Goal: Information Seeking & Learning: Learn about a topic

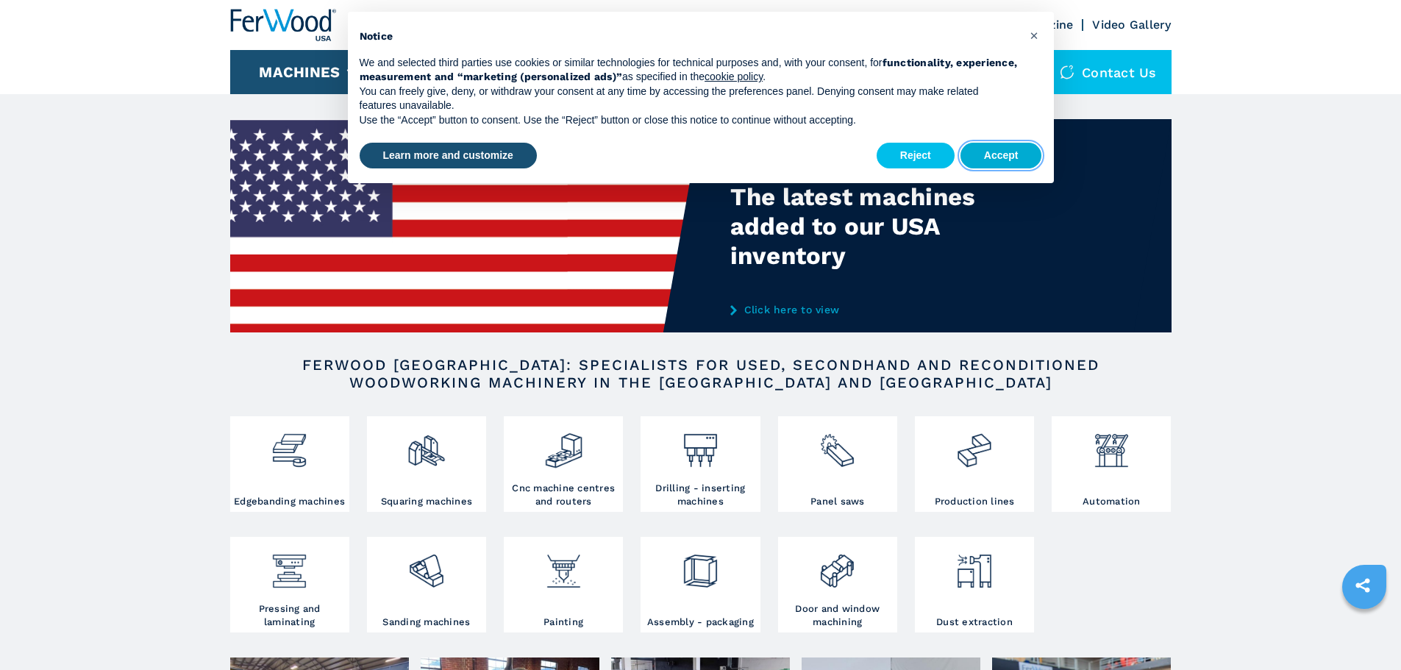
click at [1003, 156] on button "Accept" at bounding box center [1001, 156] width 82 height 26
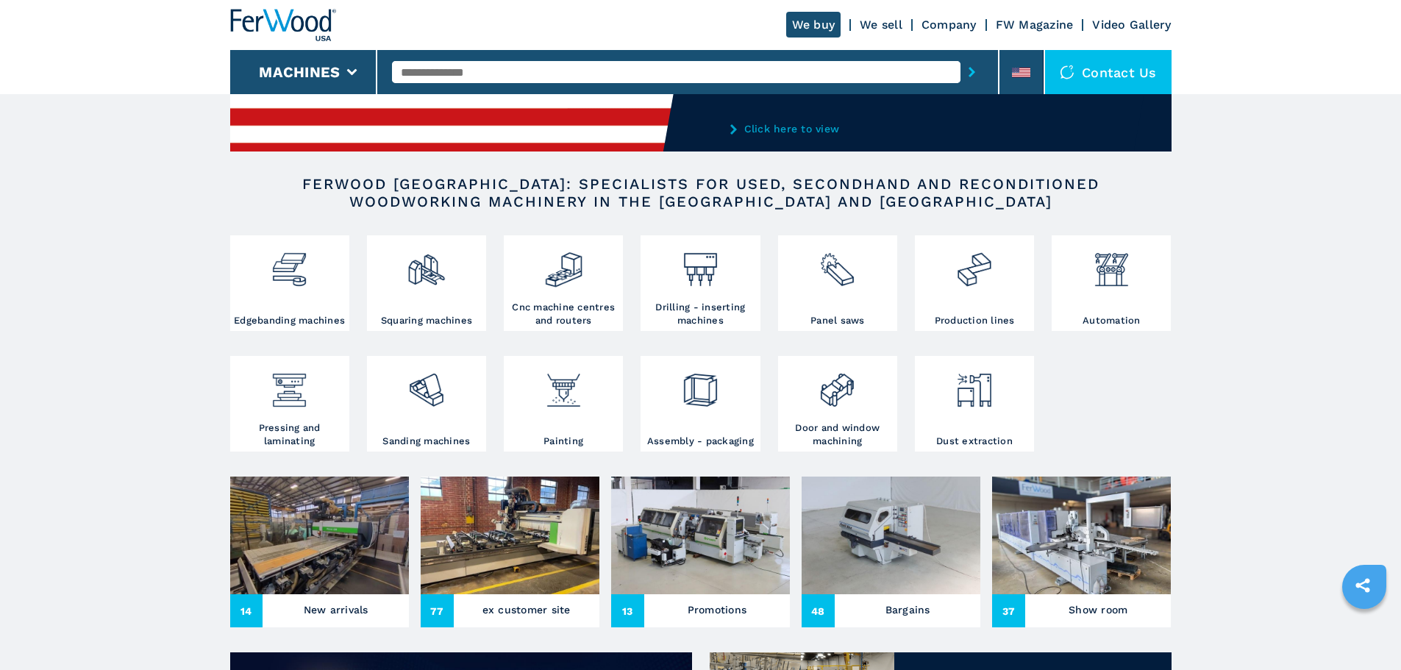
scroll to position [368, 0]
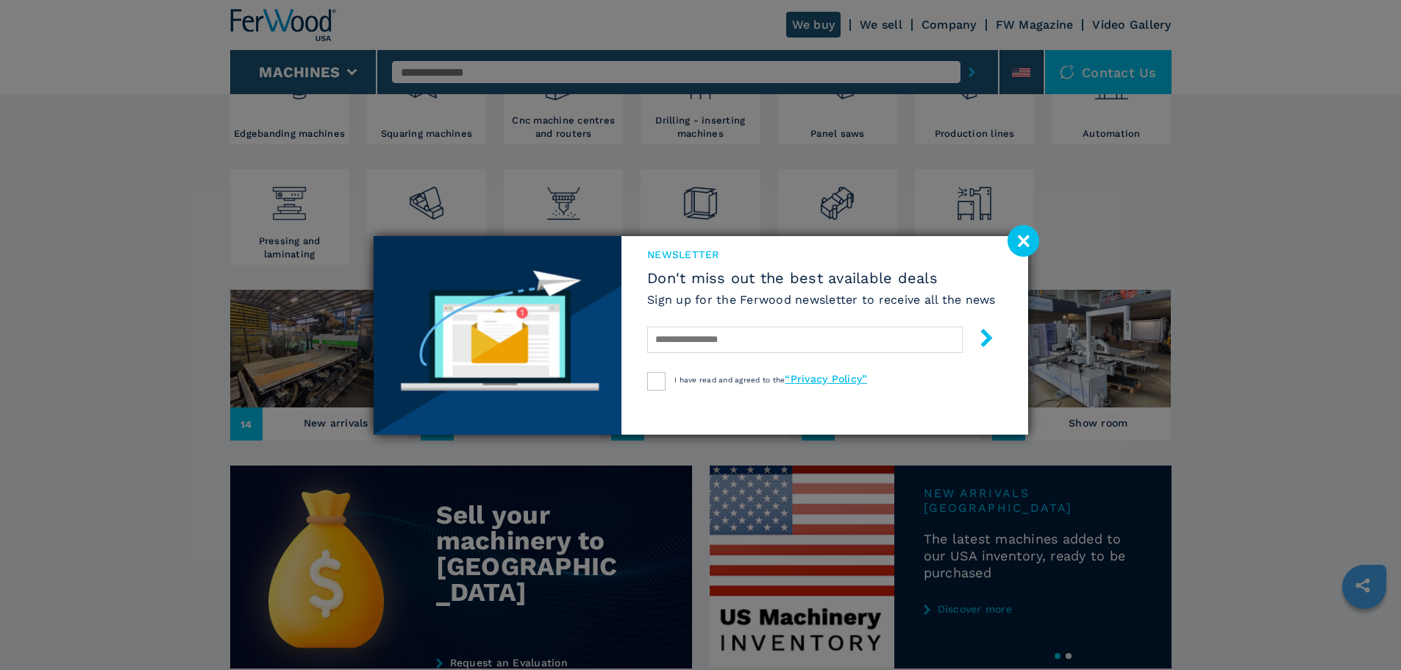
click at [1028, 240] on image at bounding box center [1024, 241] width 32 height 32
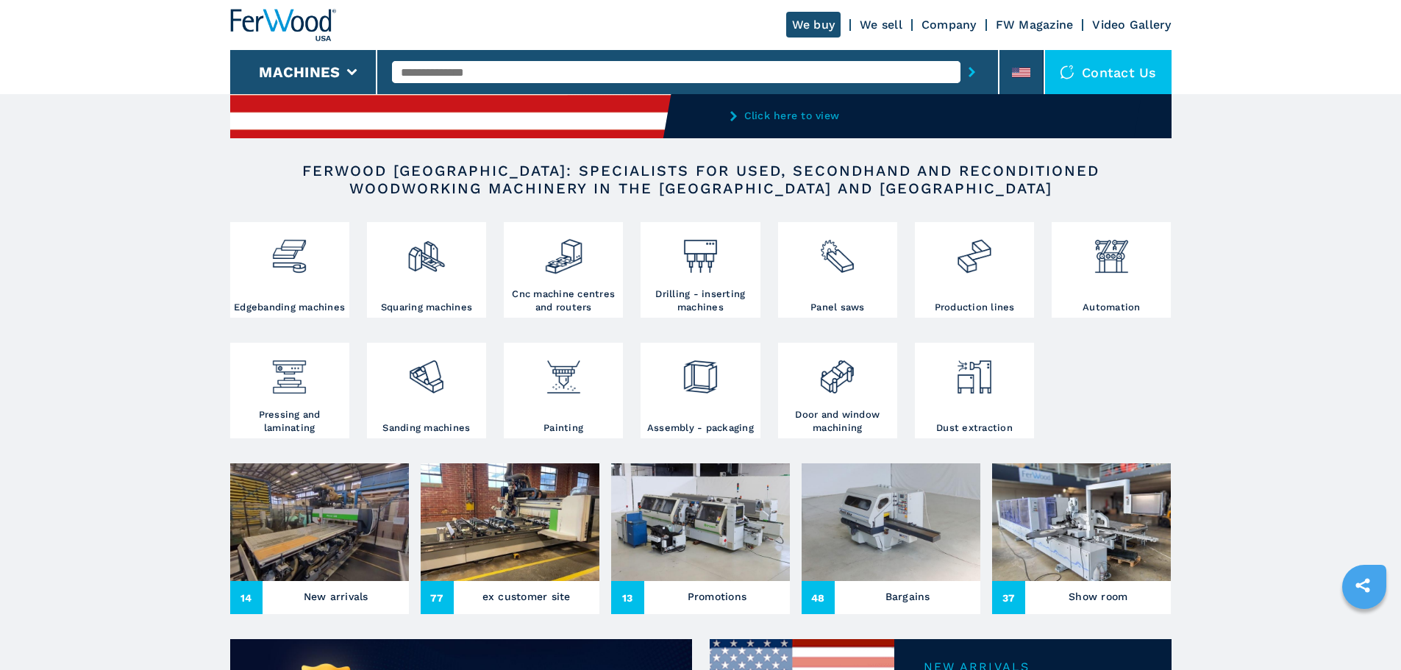
scroll to position [221, 0]
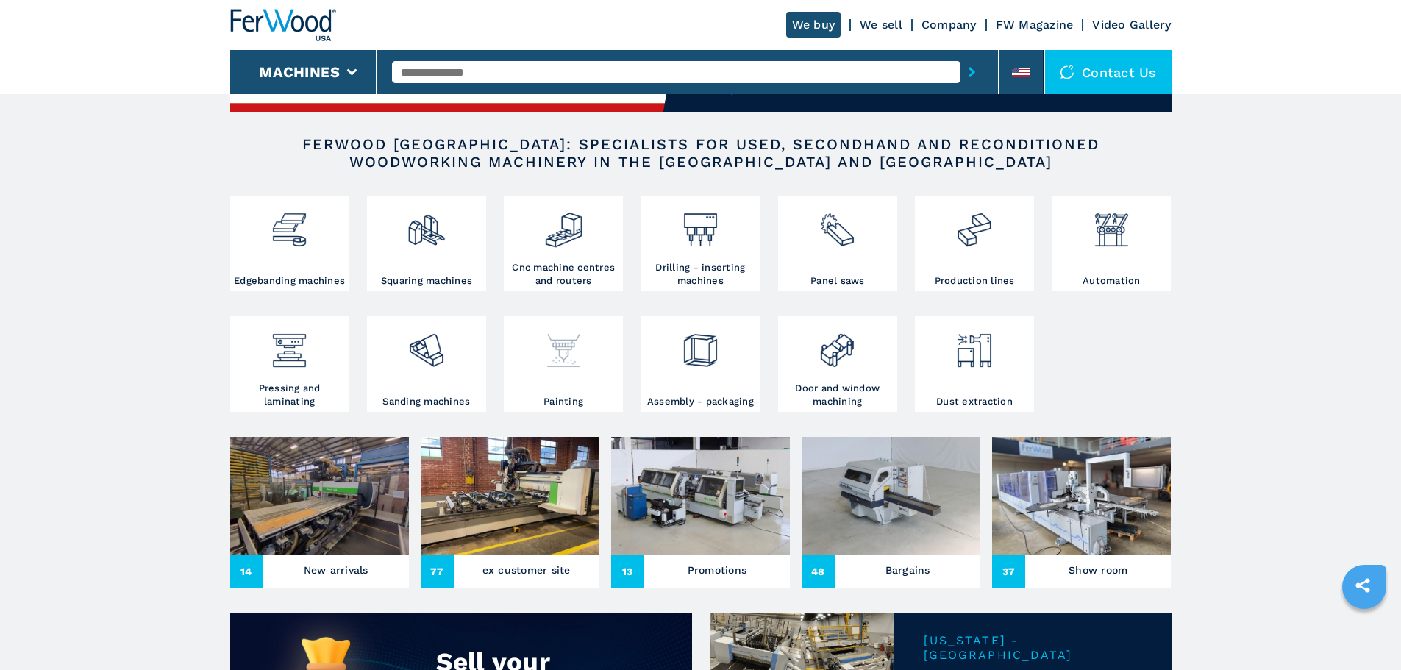
click at [567, 408] on h3 "Painting" at bounding box center [563, 401] width 40 height 13
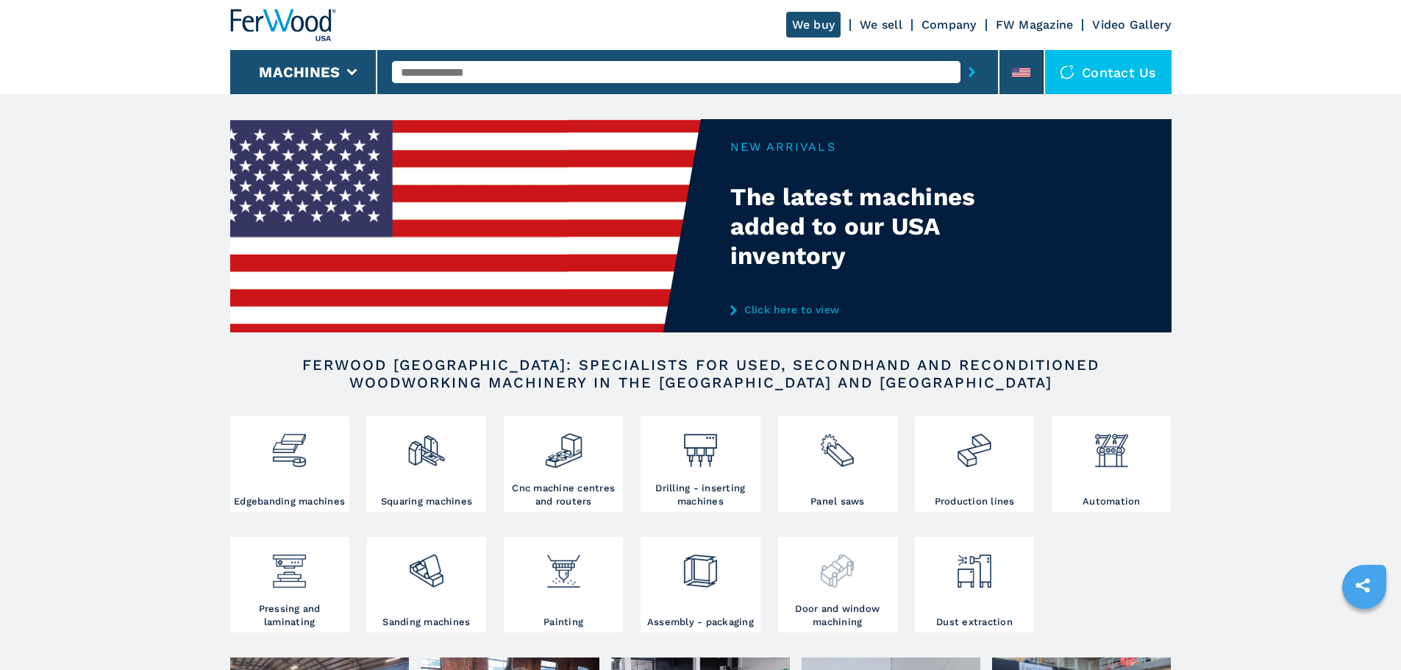
click at [840, 591] on img at bounding box center [837, 566] width 39 height 50
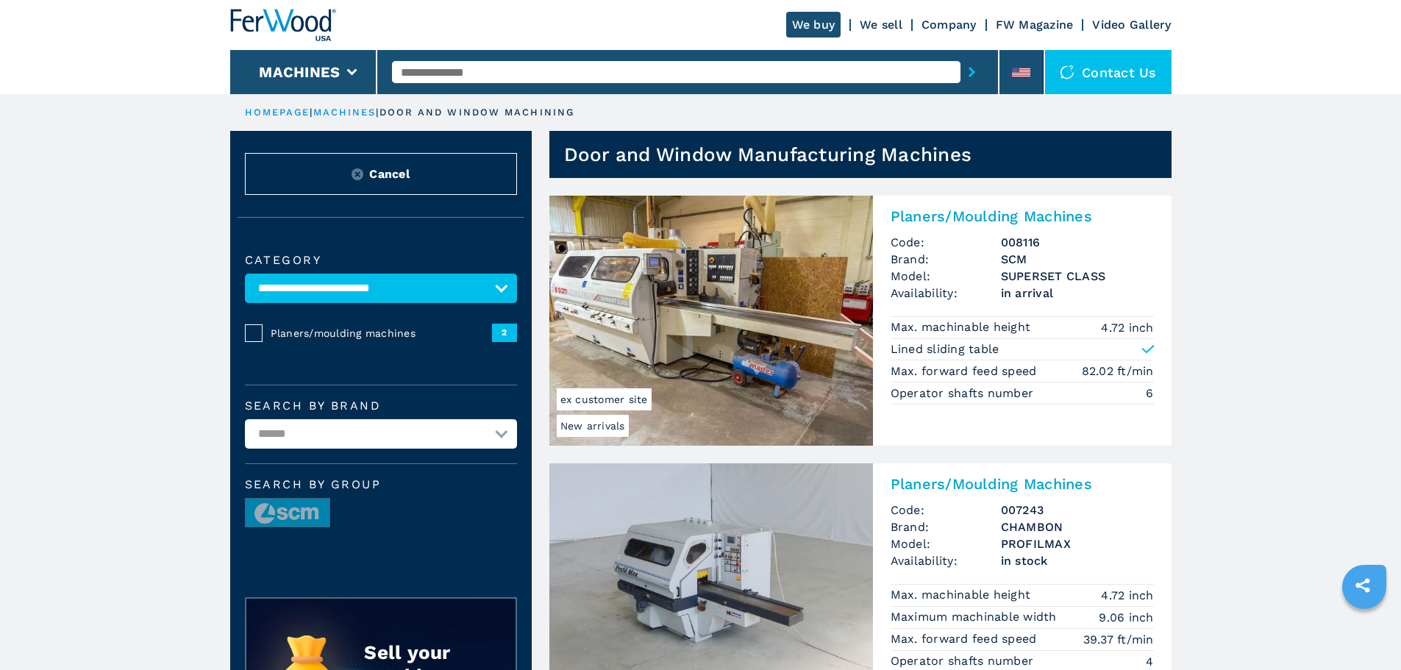
click at [939, 26] on link "Company" at bounding box center [948, 25] width 55 height 14
click at [949, 22] on link "Company" at bounding box center [948, 25] width 55 height 14
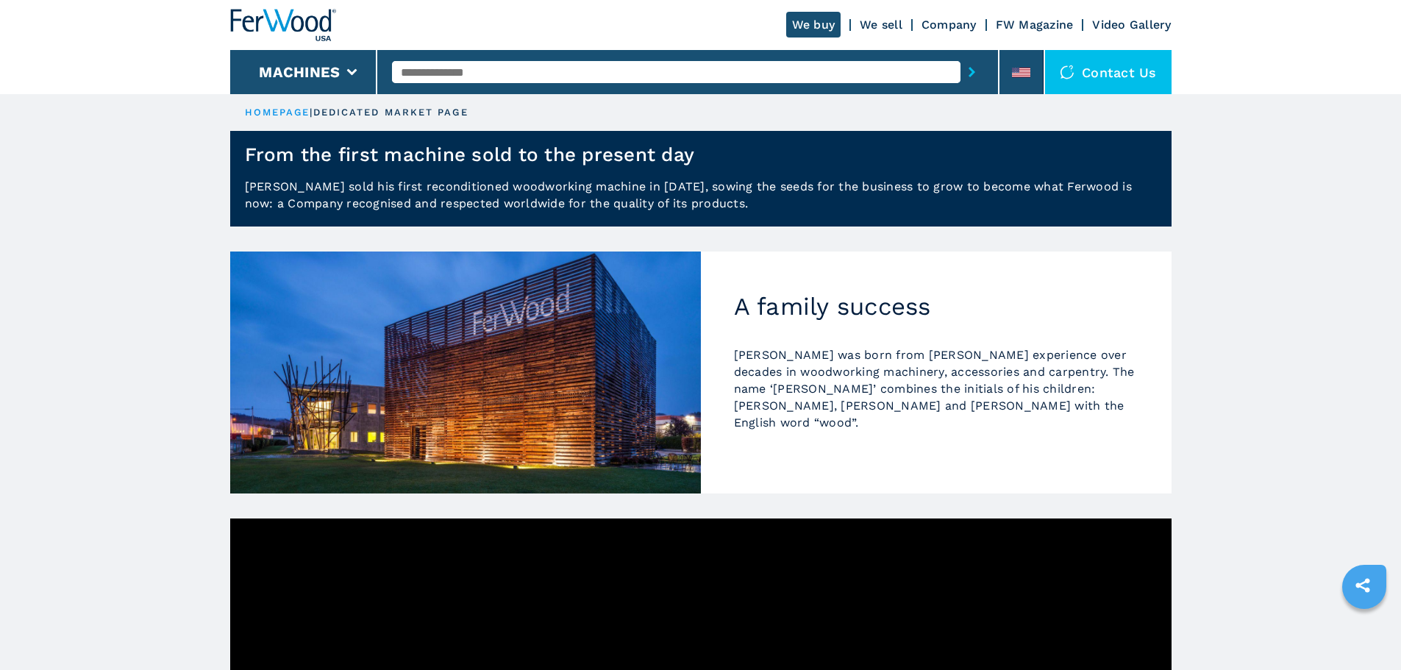
click at [1046, 23] on link "FW Magazine" at bounding box center [1035, 25] width 78 height 14
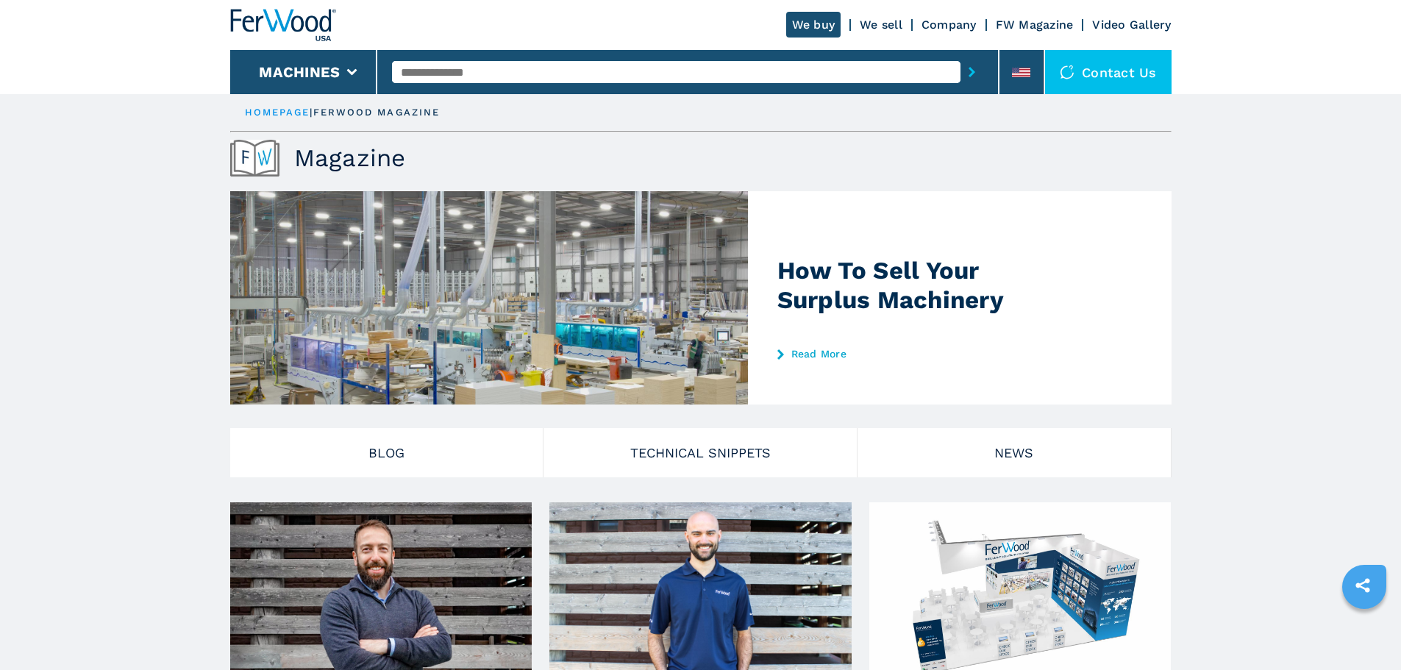
click at [1116, 21] on link "Video Gallery" at bounding box center [1131, 25] width 79 height 14
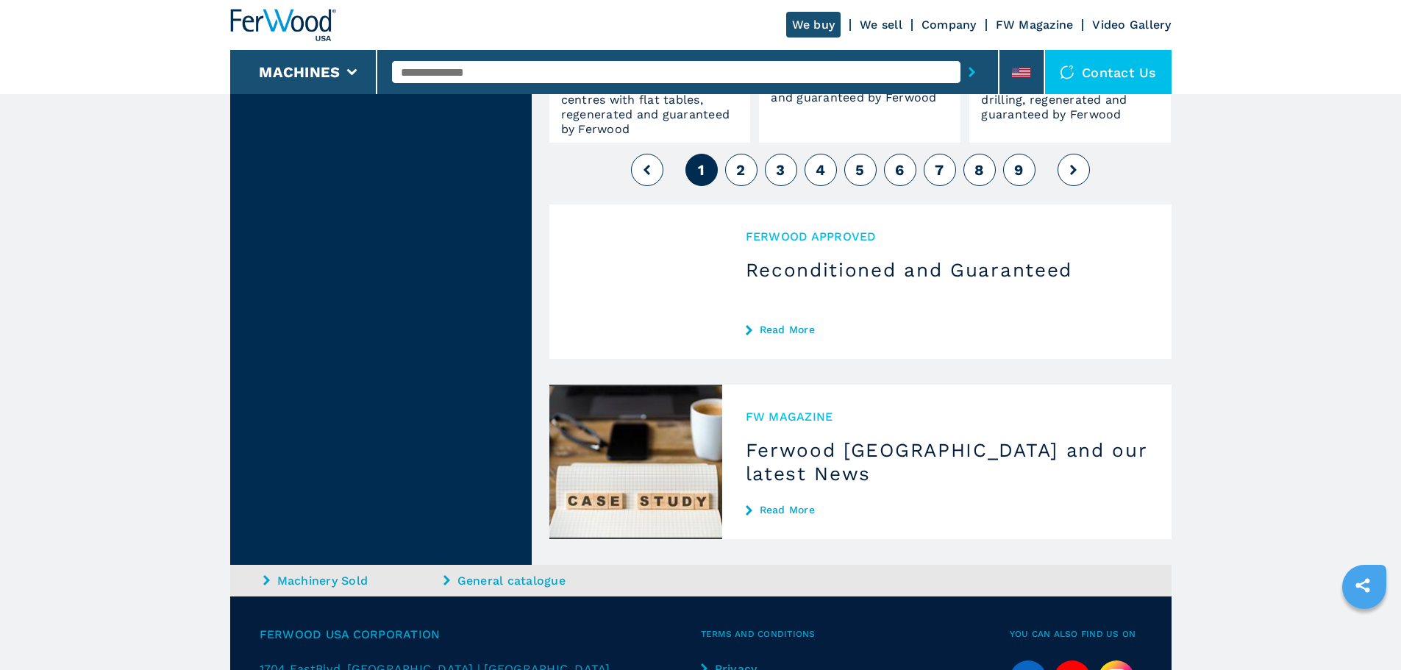
scroll to position [1103, 0]
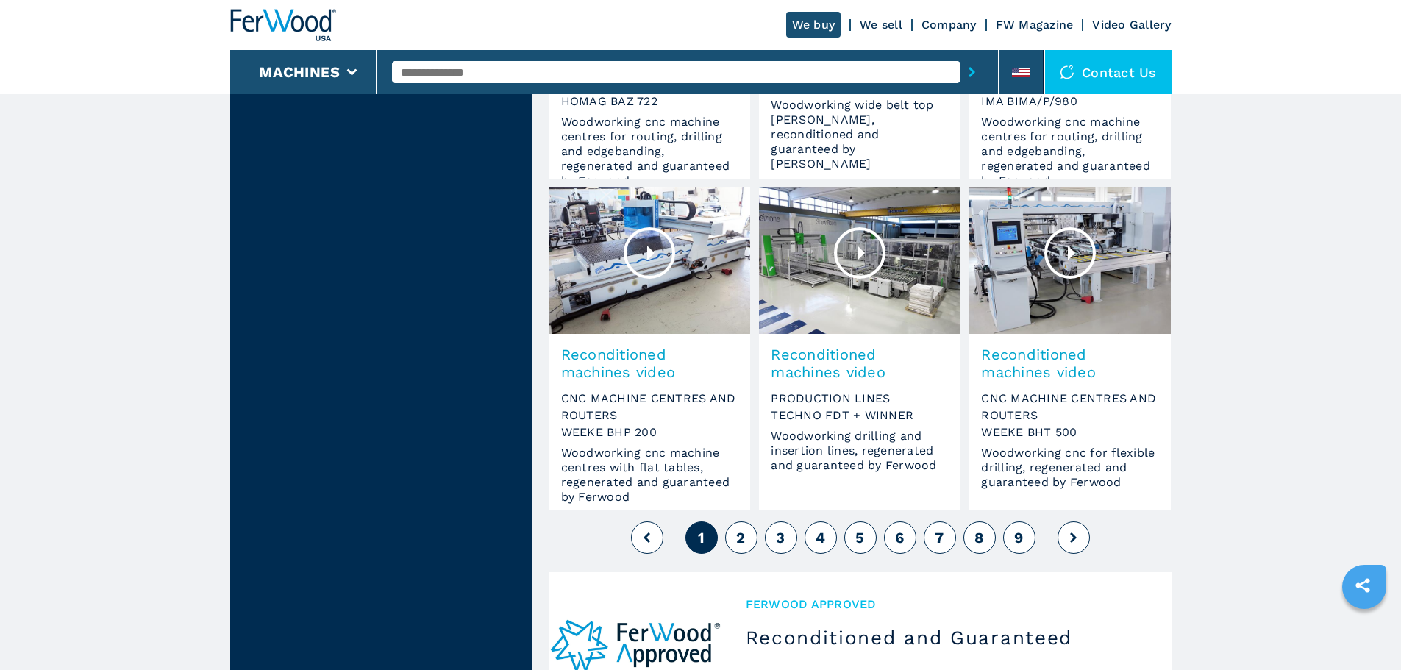
click at [749, 540] on button "2" at bounding box center [741, 537] width 32 height 32
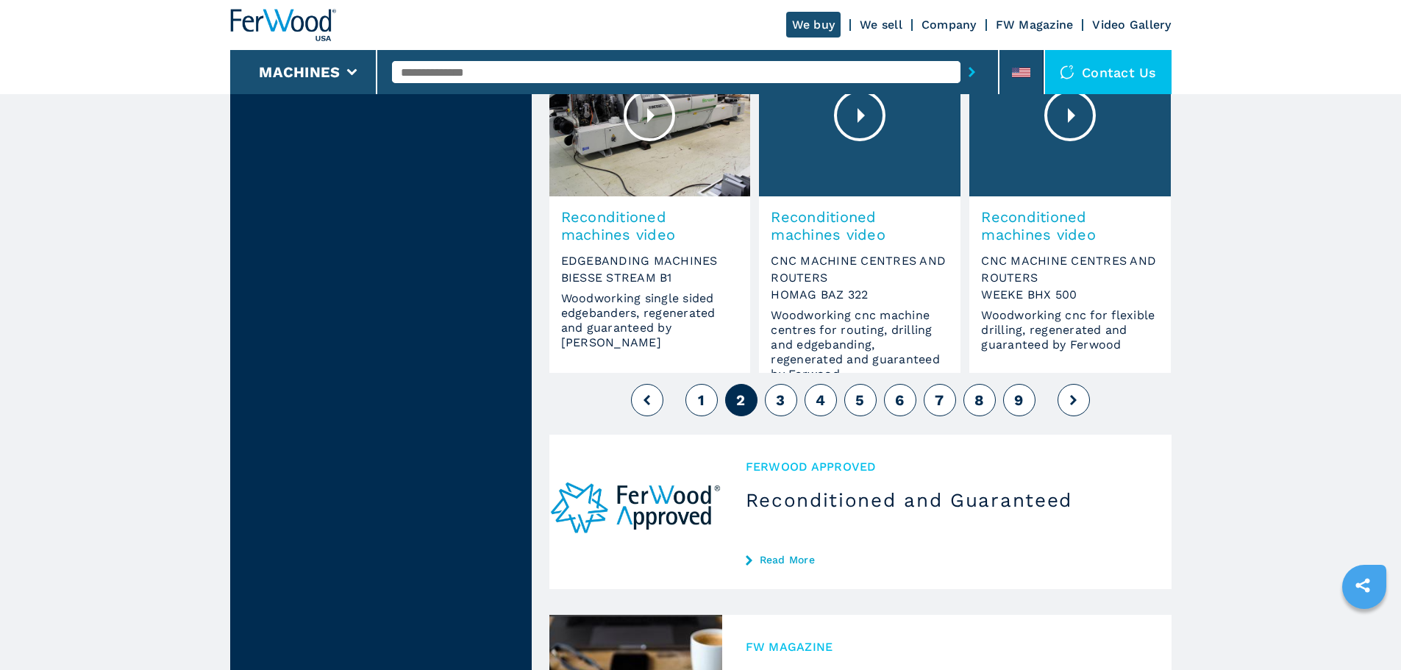
scroll to position [1250, 0]
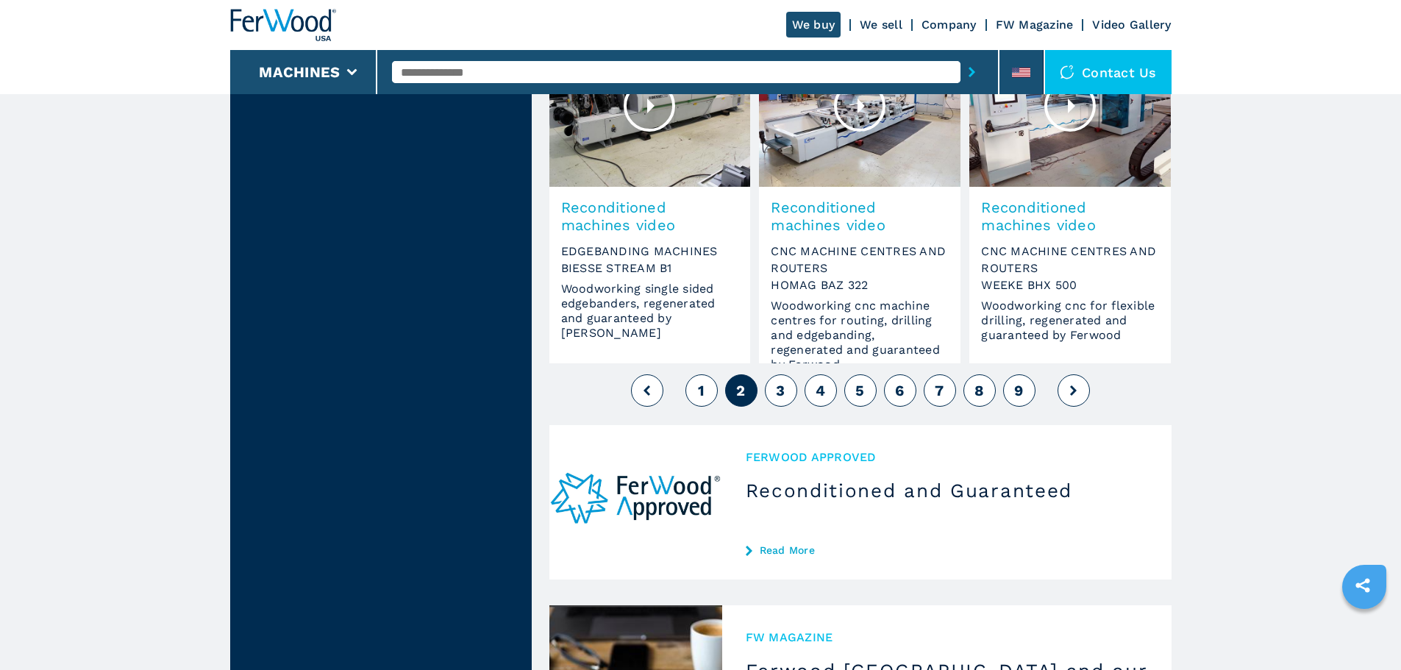
click at [787, 393] on button "3" at bounding box center [781, 390] width 32 height 32
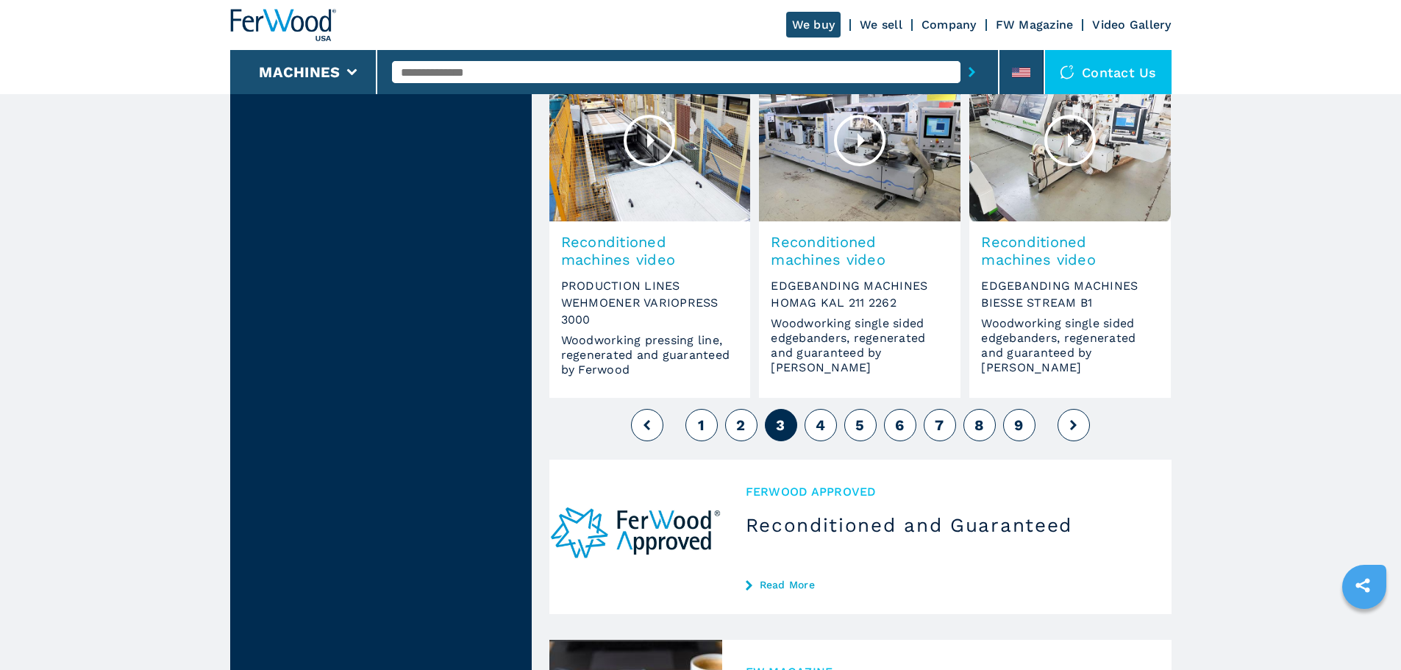
scroll to position [1250, 0]
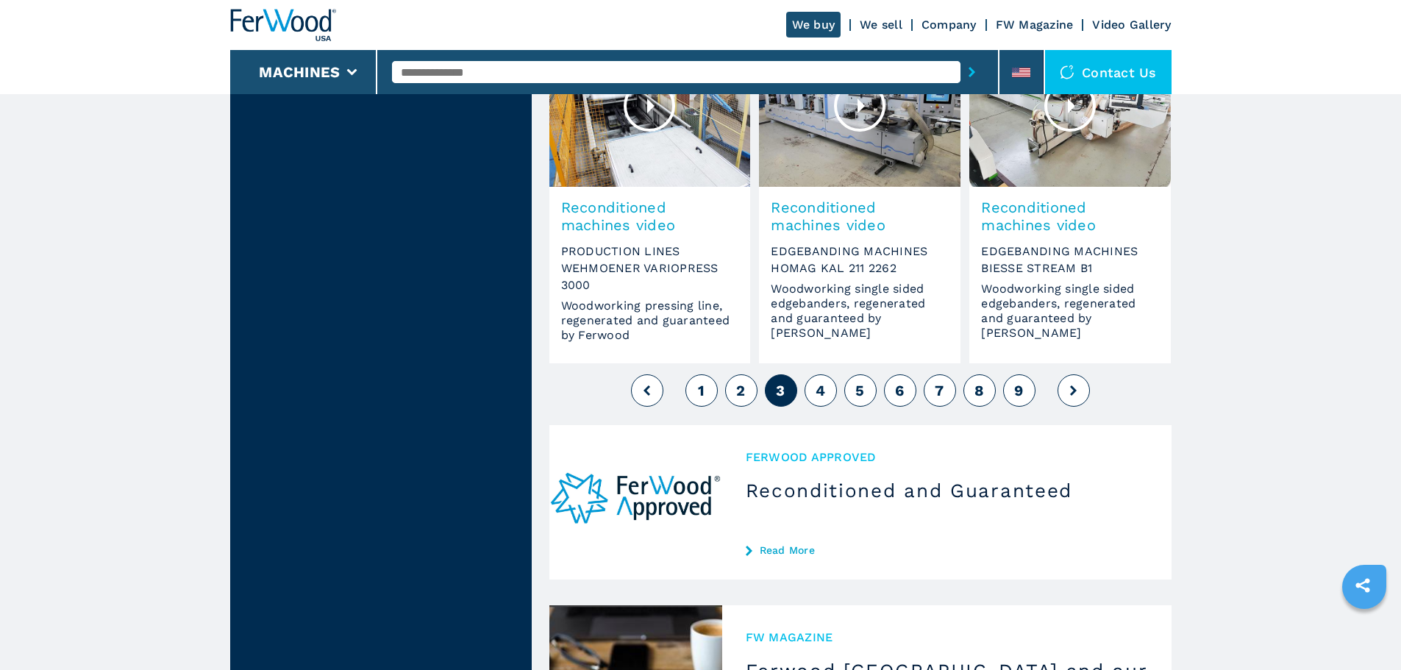
click at [817, 387] on span "4" at bounding box center [821, 391] width 10 height 18
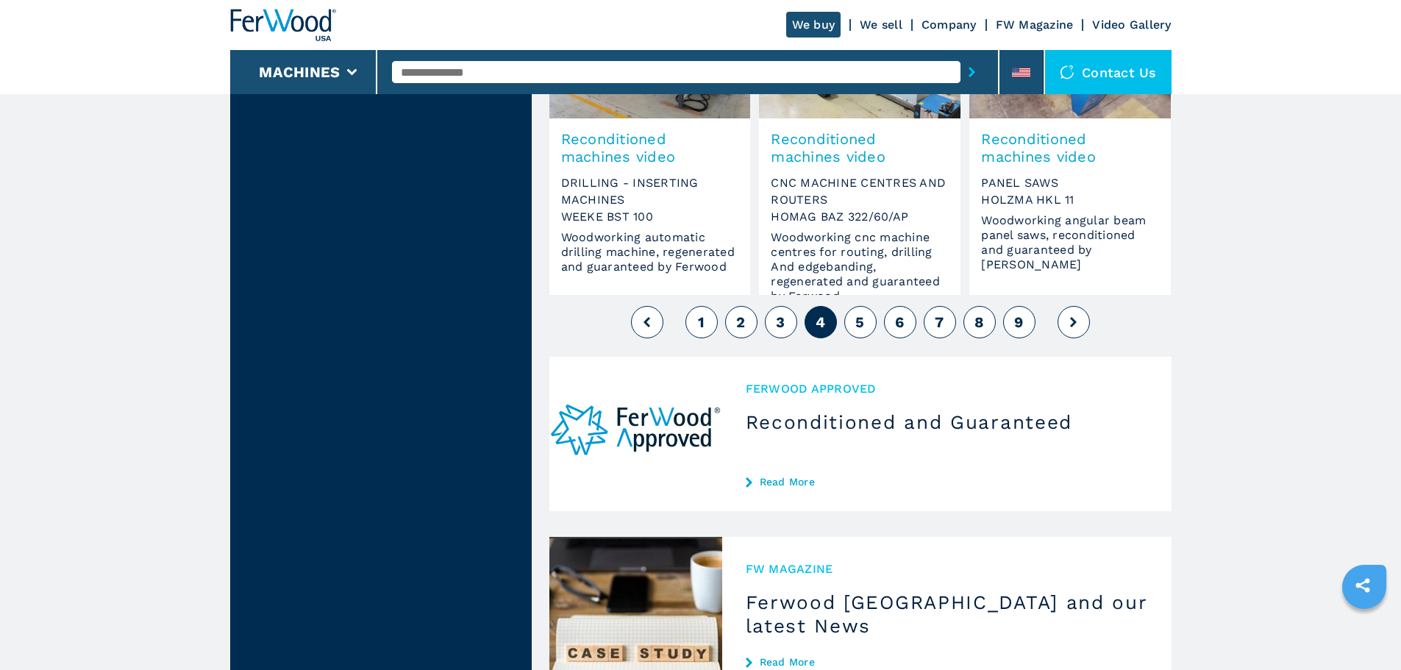
scroll to position [1324, 0]
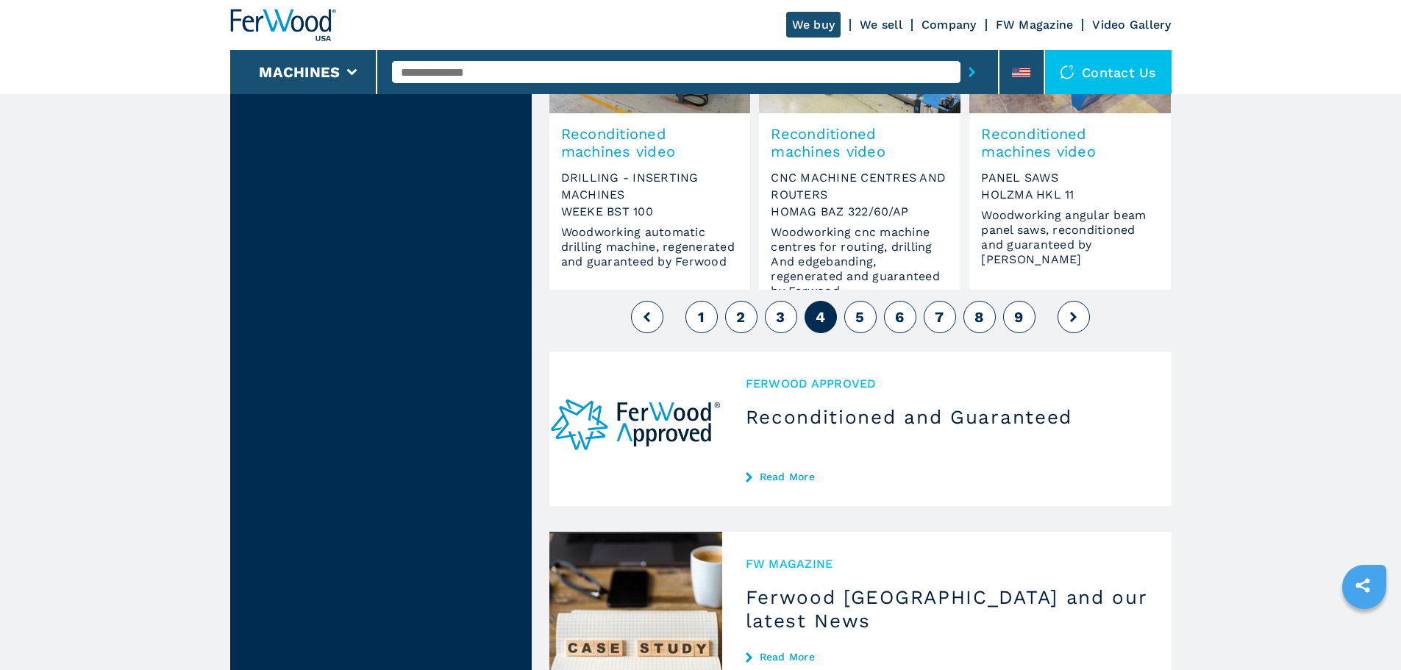
click at [854, 313] on button "5" at bounding box center [860, 317] width 32 height 32
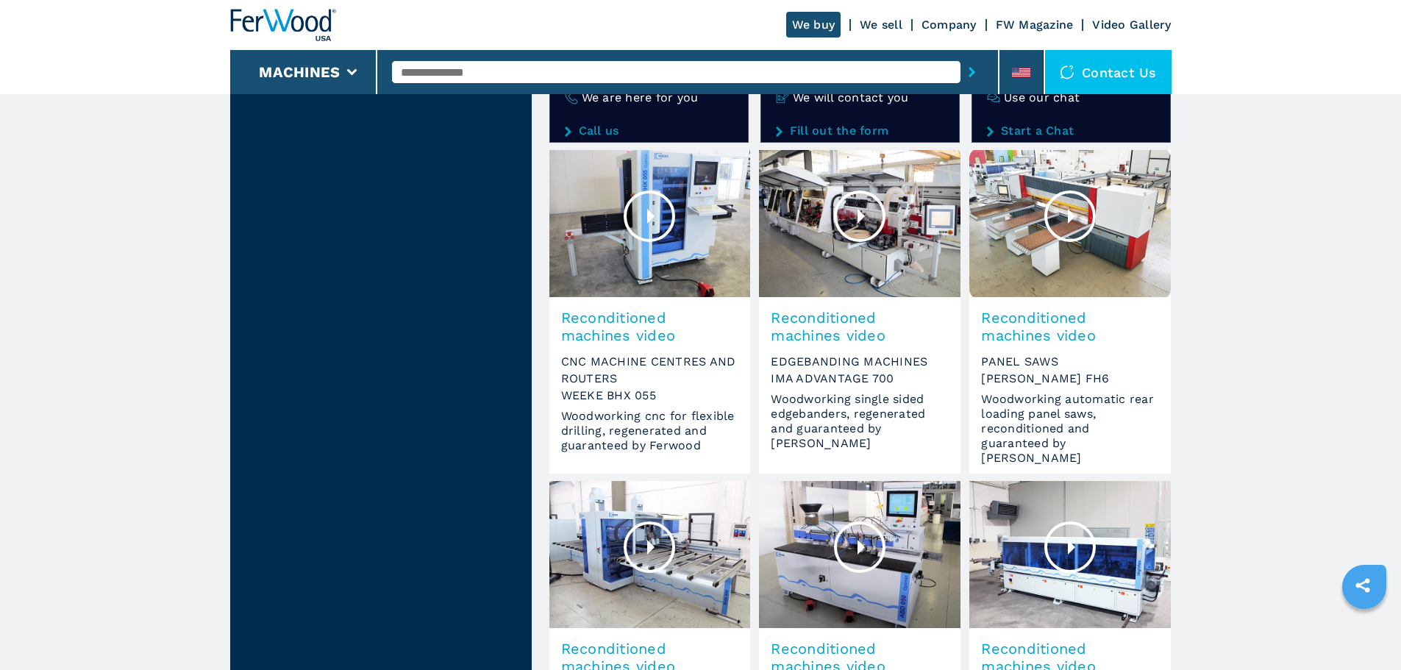
scroll to position [1103, 0]
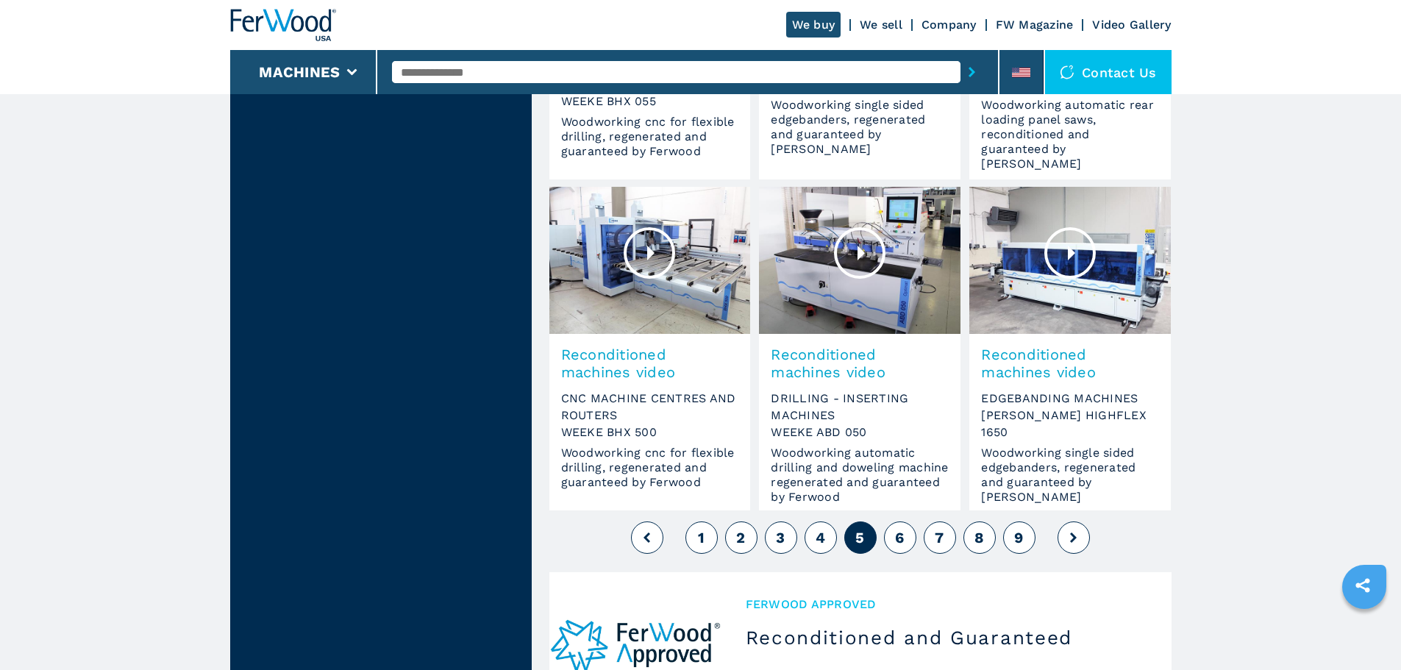
click at [905, 538] on button "6" at bounding box center [900, 537] width 32 height 32
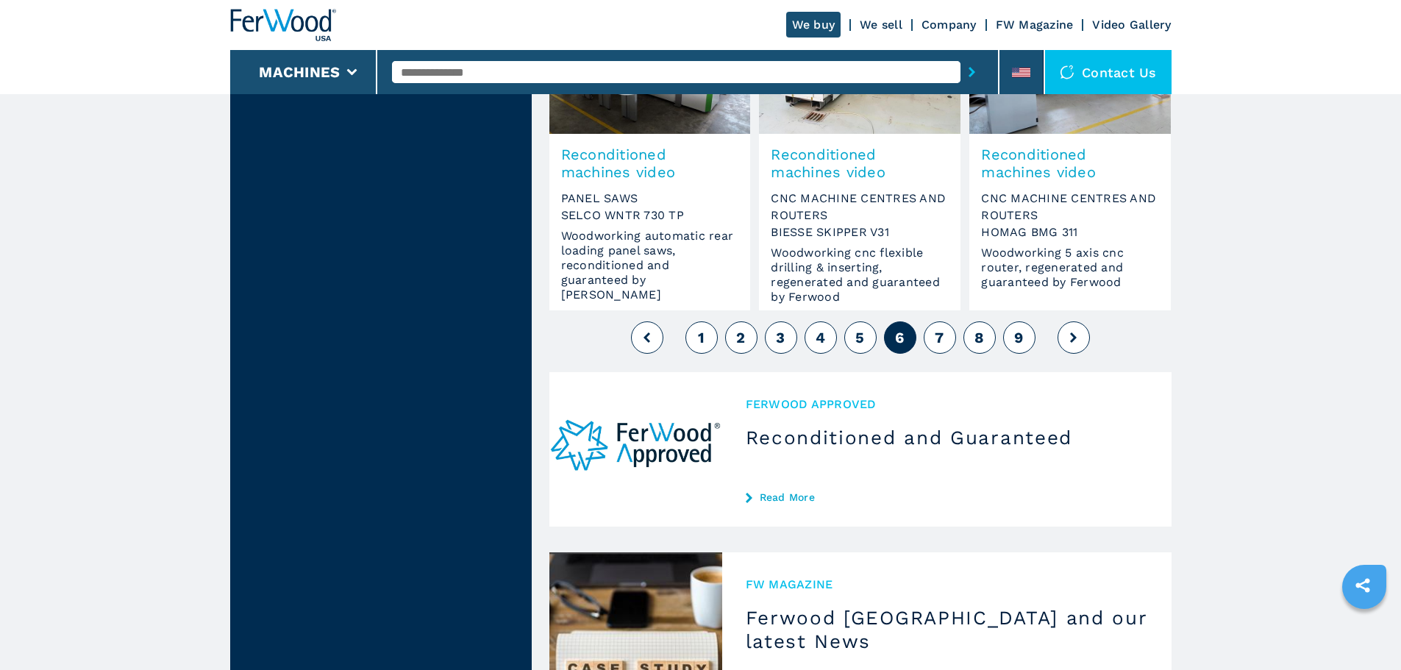
scroll to position [1324, 0]
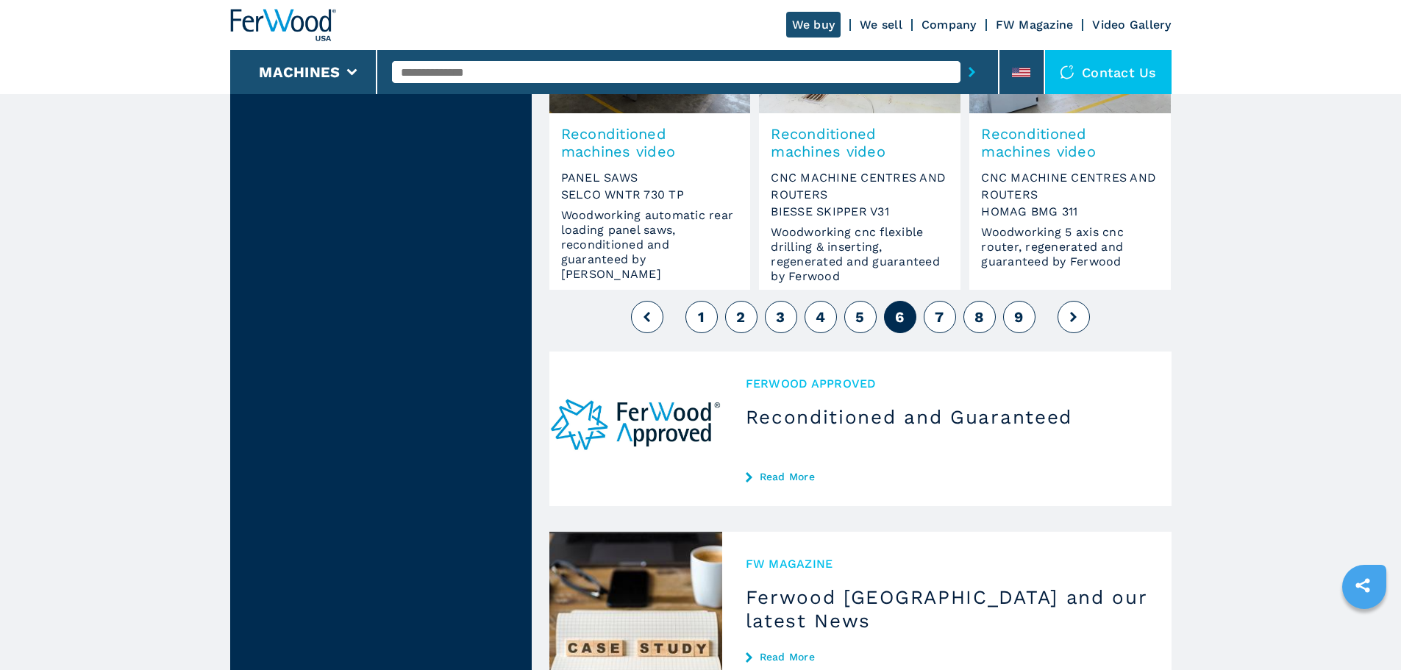
click at [942, 326] on button "7" at bounding box center [940, 317] width 32 height 32
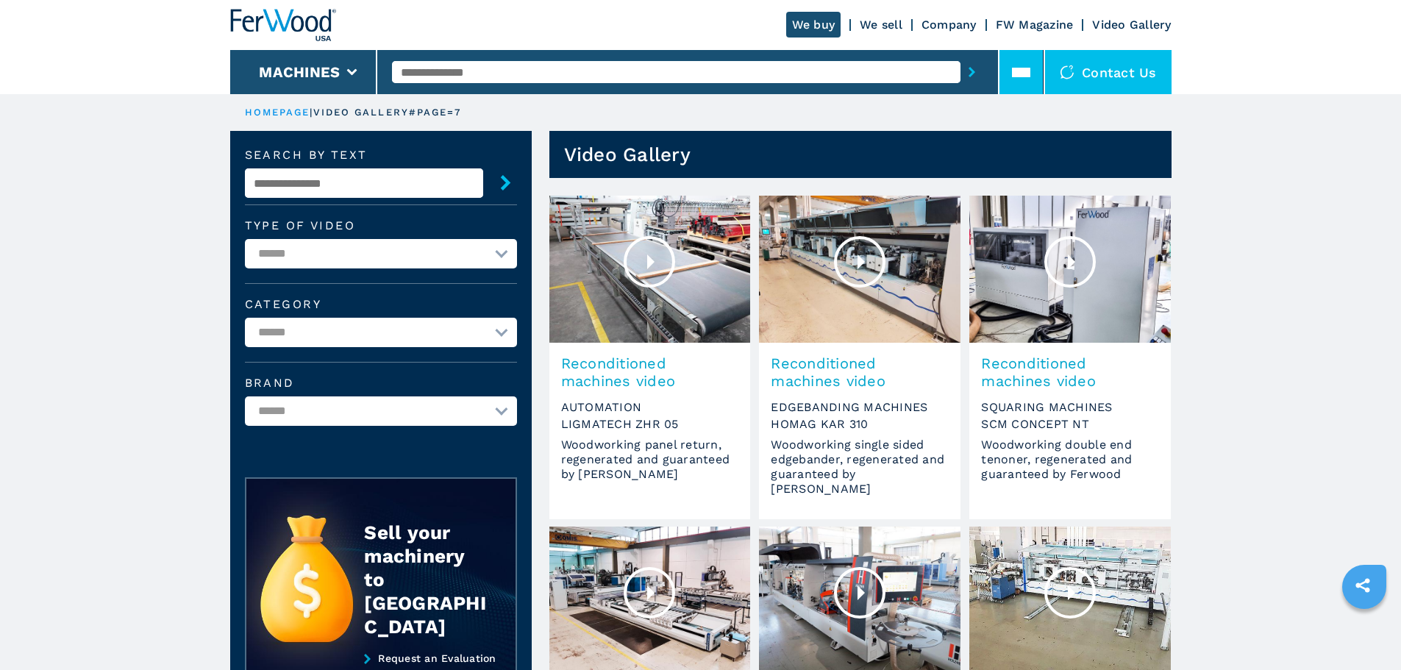
click at [1009, 77] on li at bounding box center [1021, 72] width 44 height 44
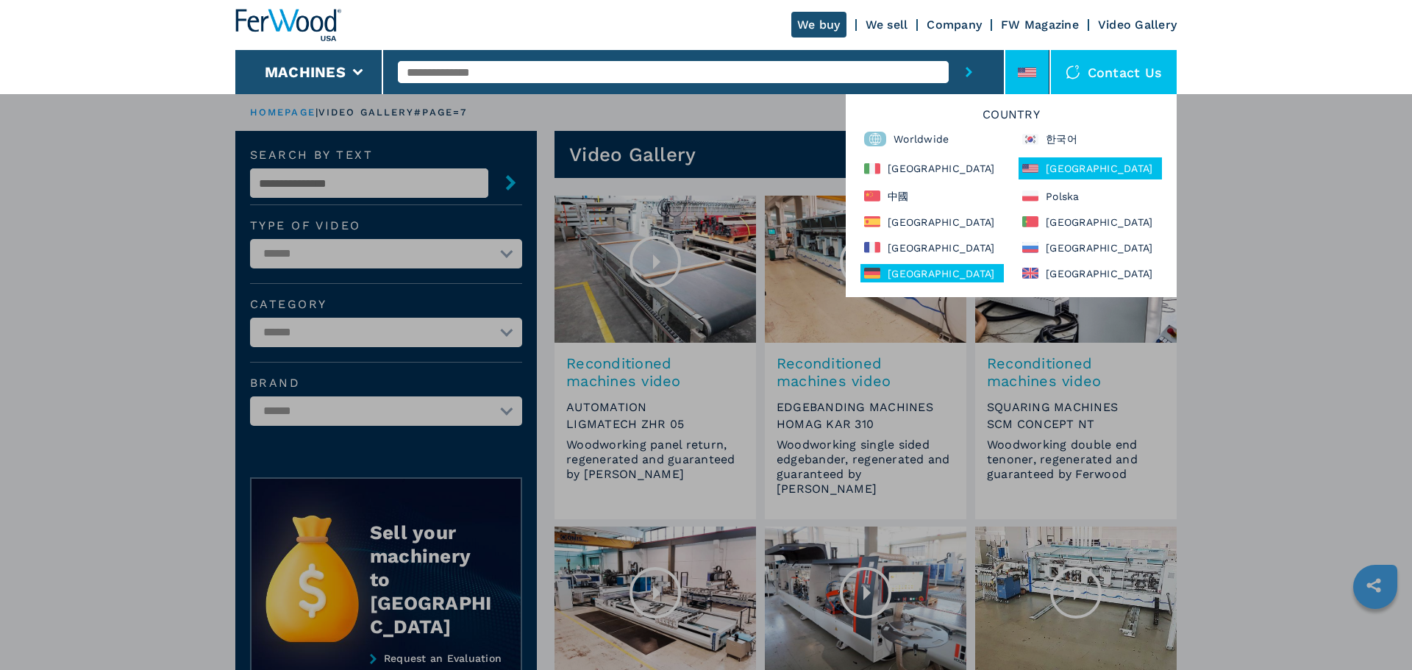
click at [891, 275] on div "Deutschland" at bounding box center [931, 273] width 143 height 18
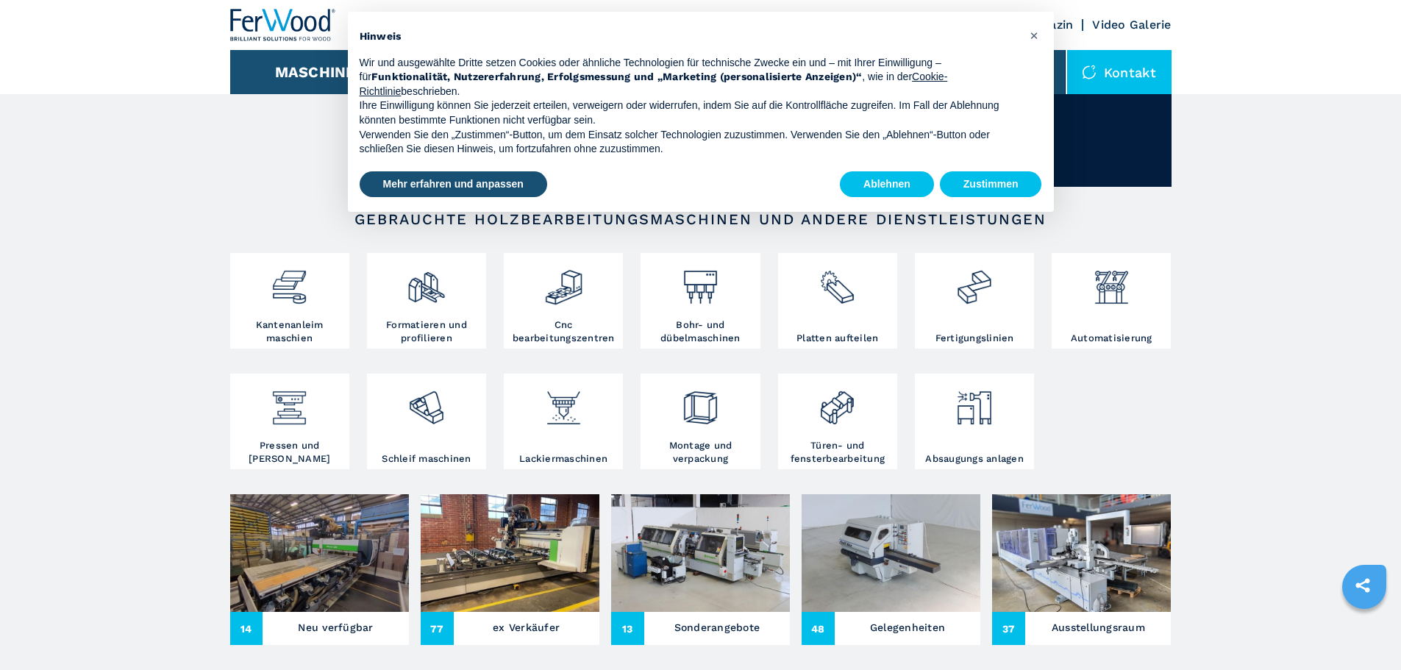
scroll to position [147, 0]
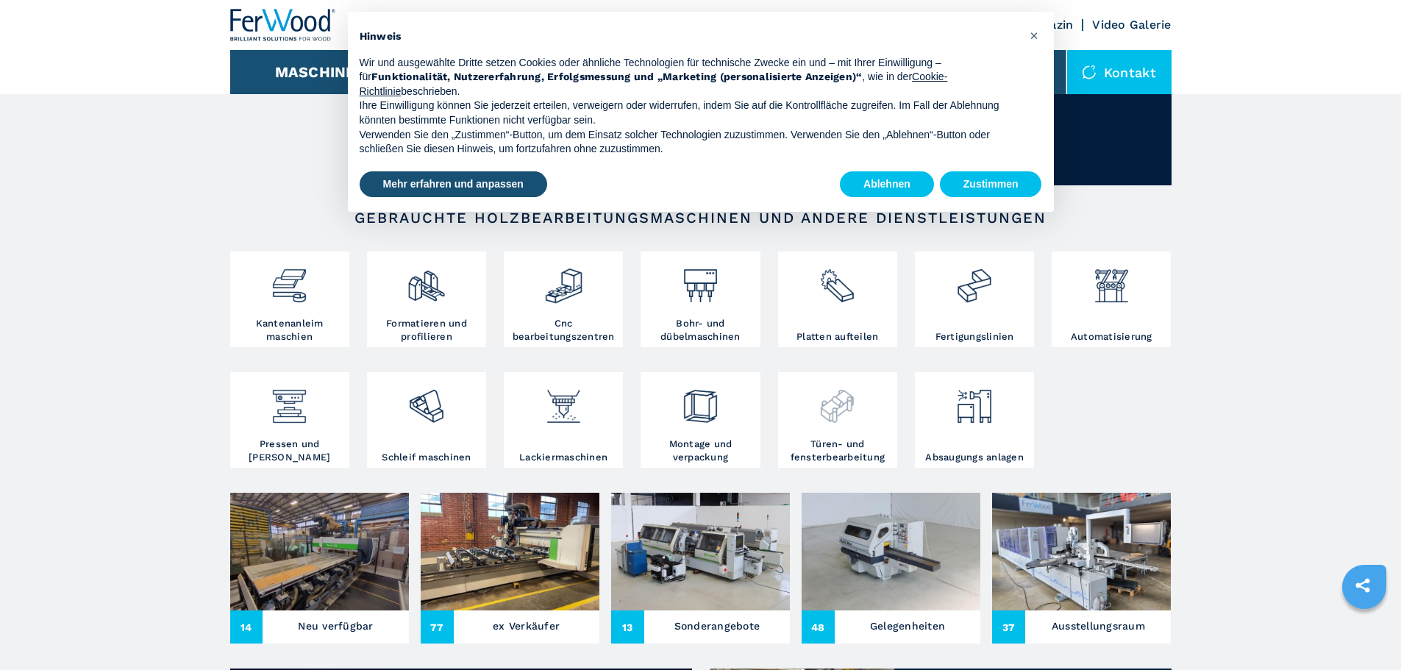
click at [841, 464] on h3 "Türen- und fensterbearbeitung" at bounding box center [838, 451] width 112 height 26
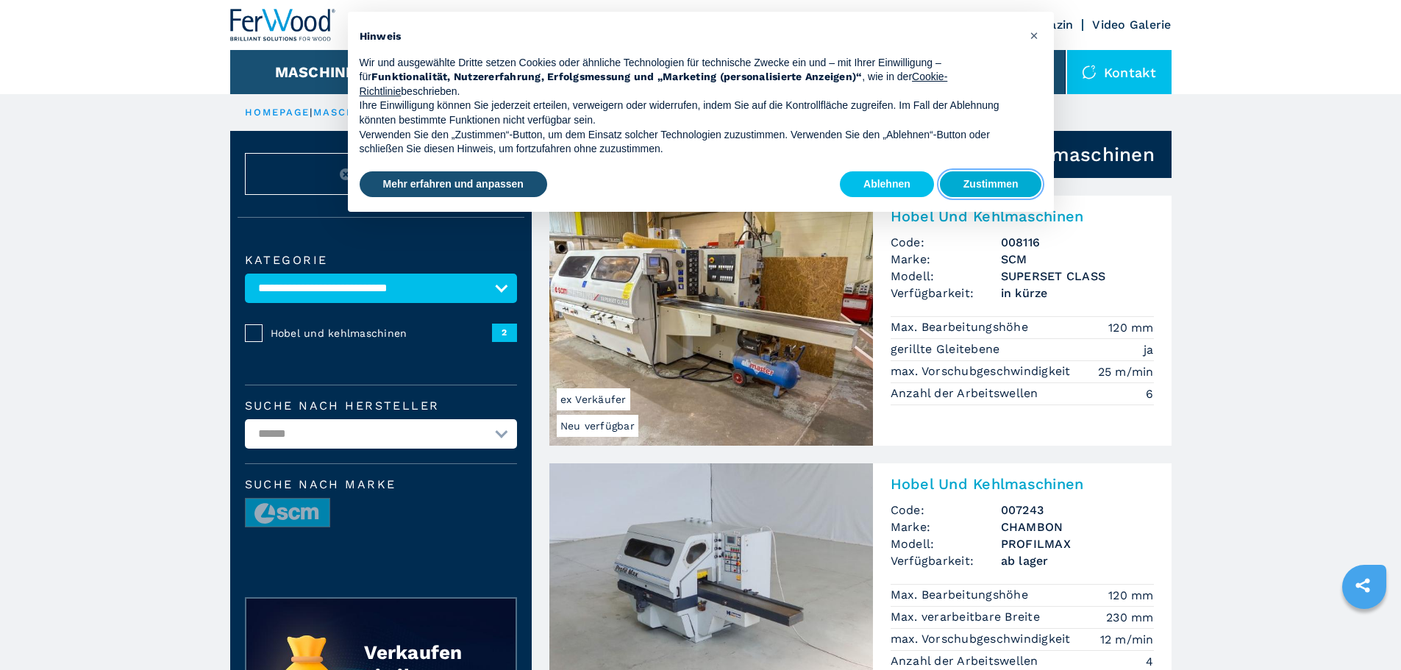
click at [999, 183] on button "Zustimmen" at bounding box center [991, 184] width 102 height 26
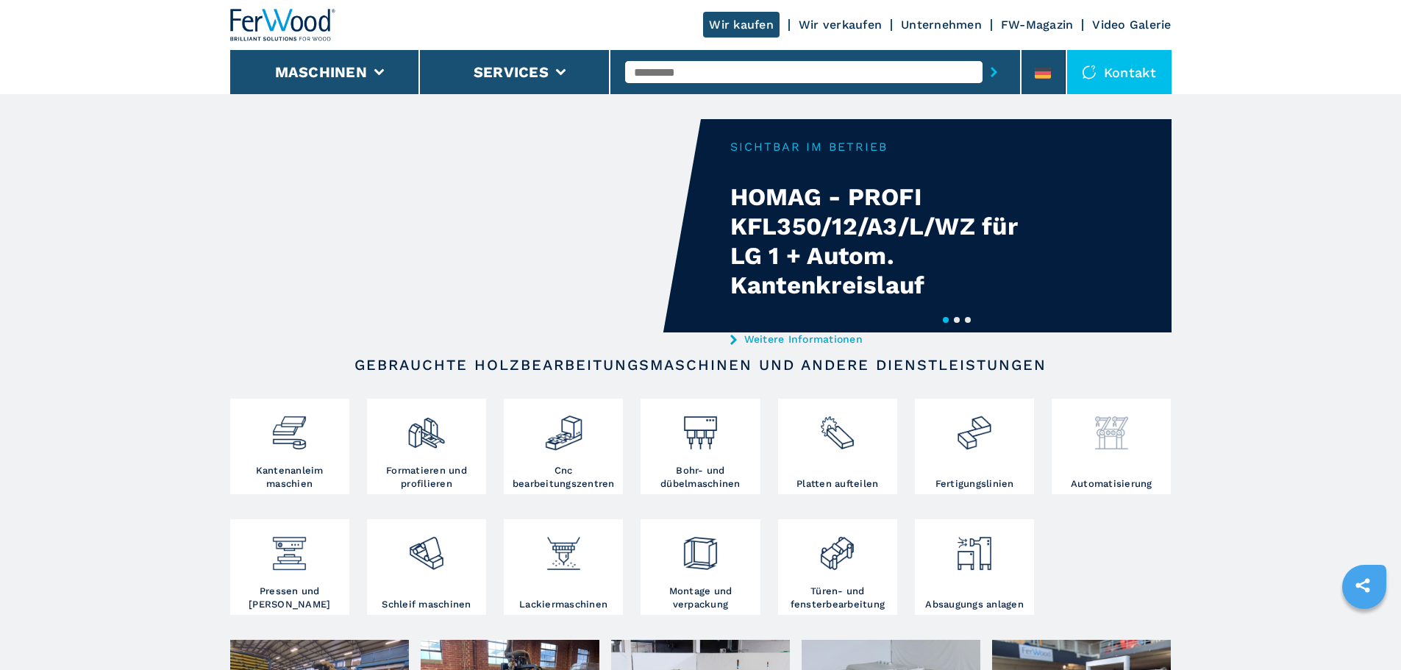
click at [1111, 429] on img at bounding box center [1111, 427] width 39 height 50
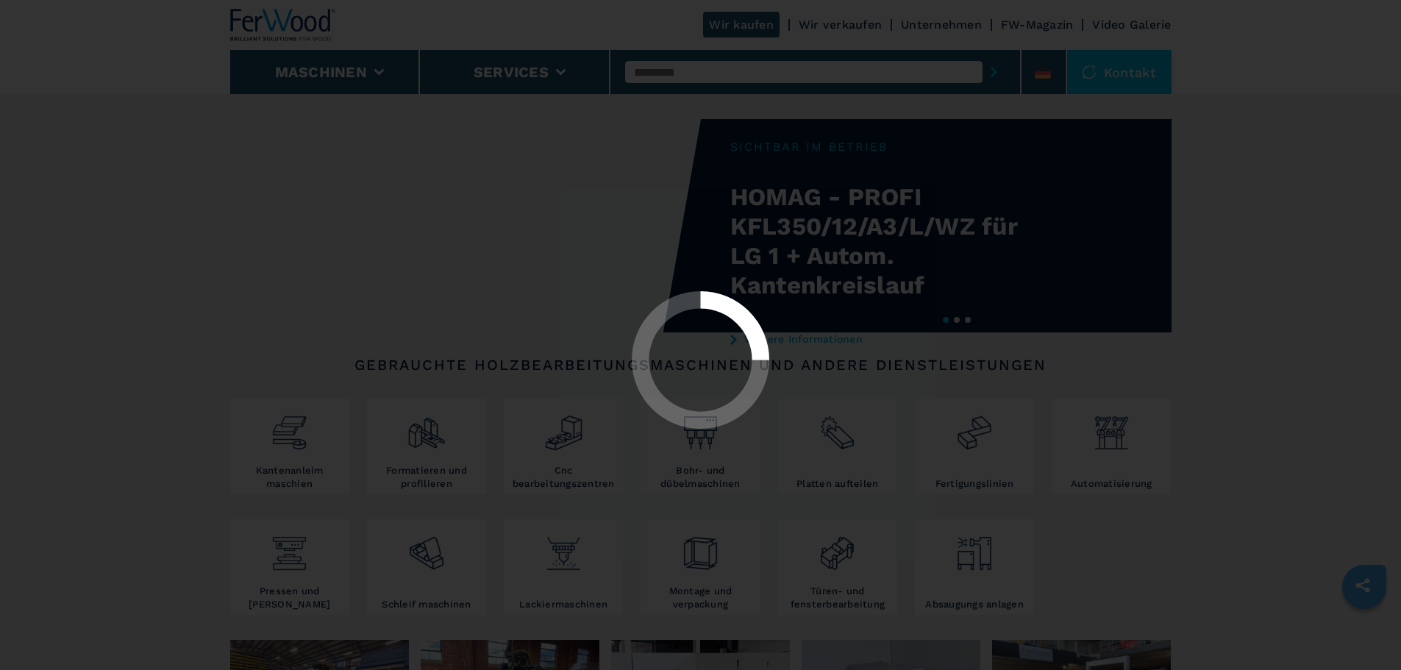
select select "**********"
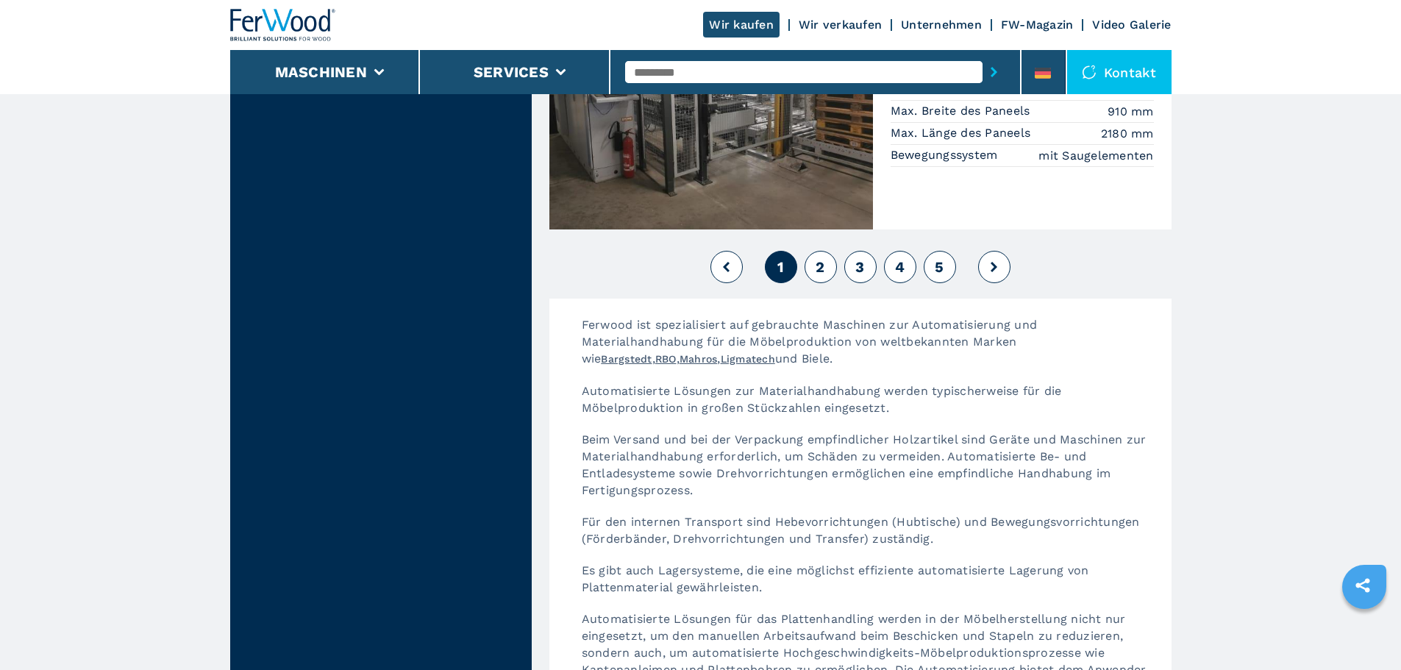
scroll to position [3089, 0]
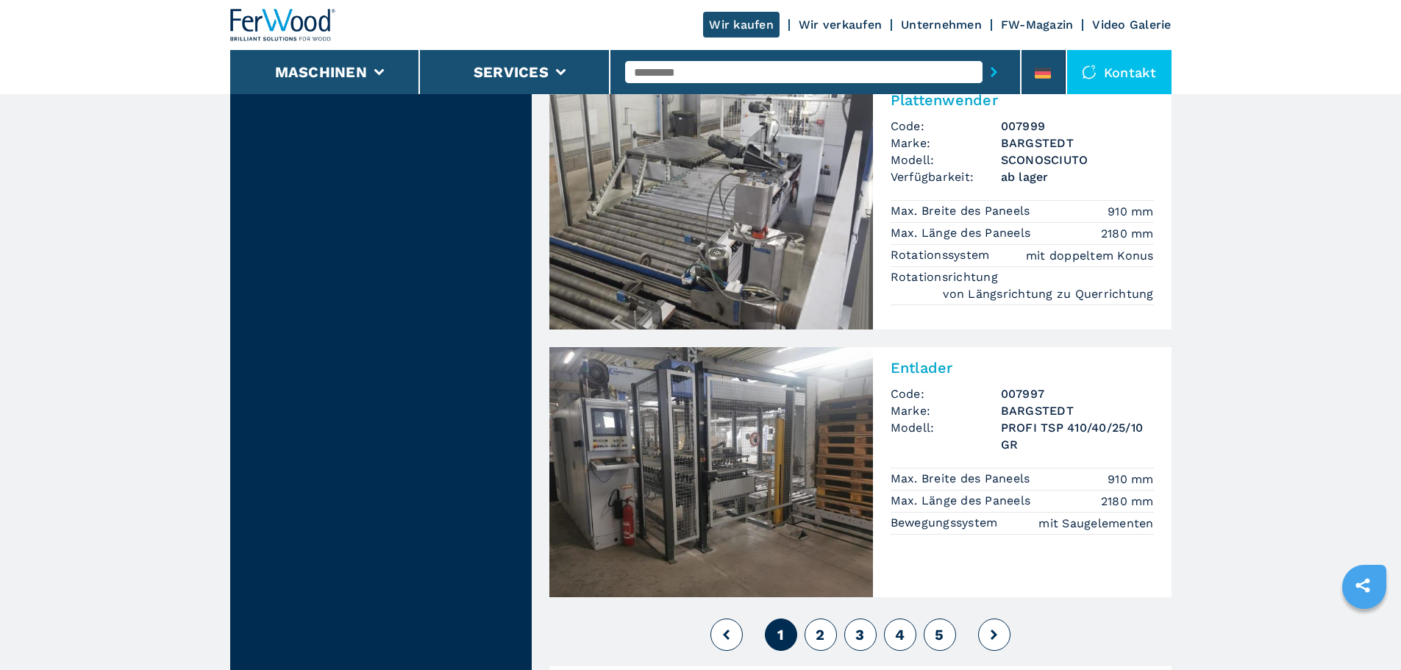
click at [821, 626] on span "2" at bounding box center [820, 635] width 9 height 18
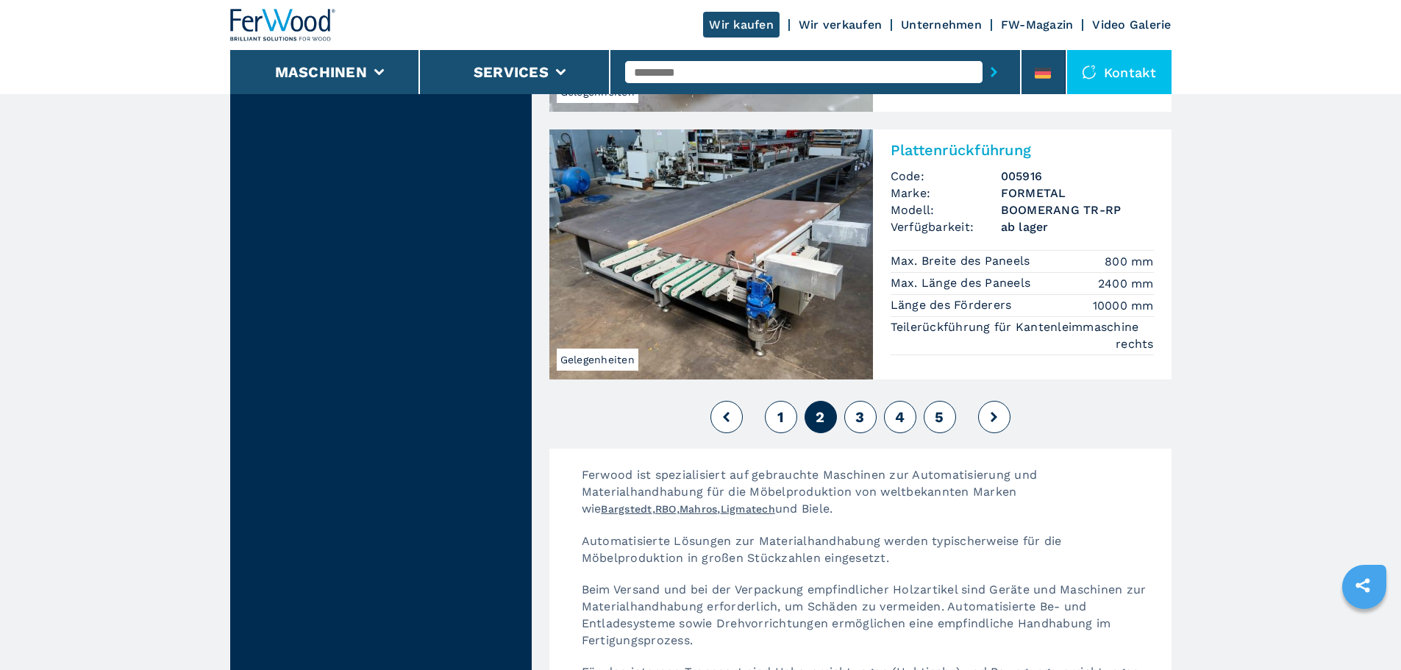
scroll to position [3309, 0]
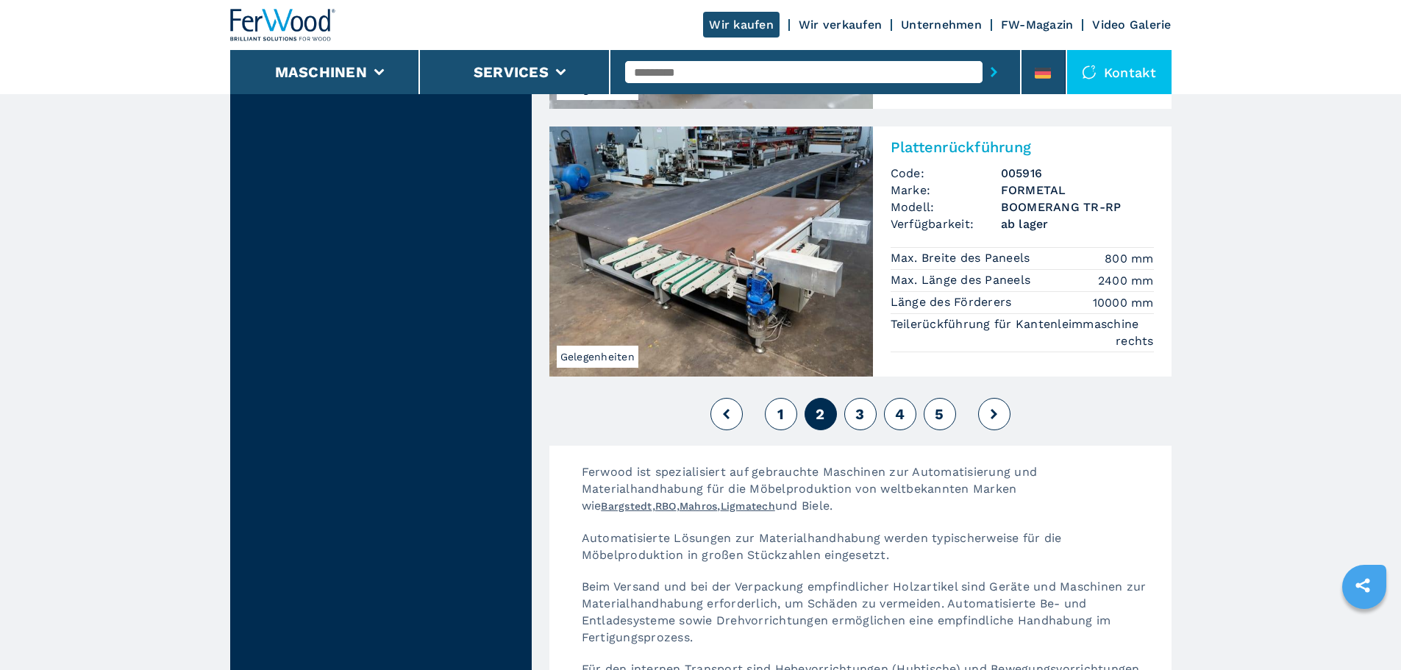
click at [866, 398] on button "3" at bounding box center [860, 414] width 32 height 32
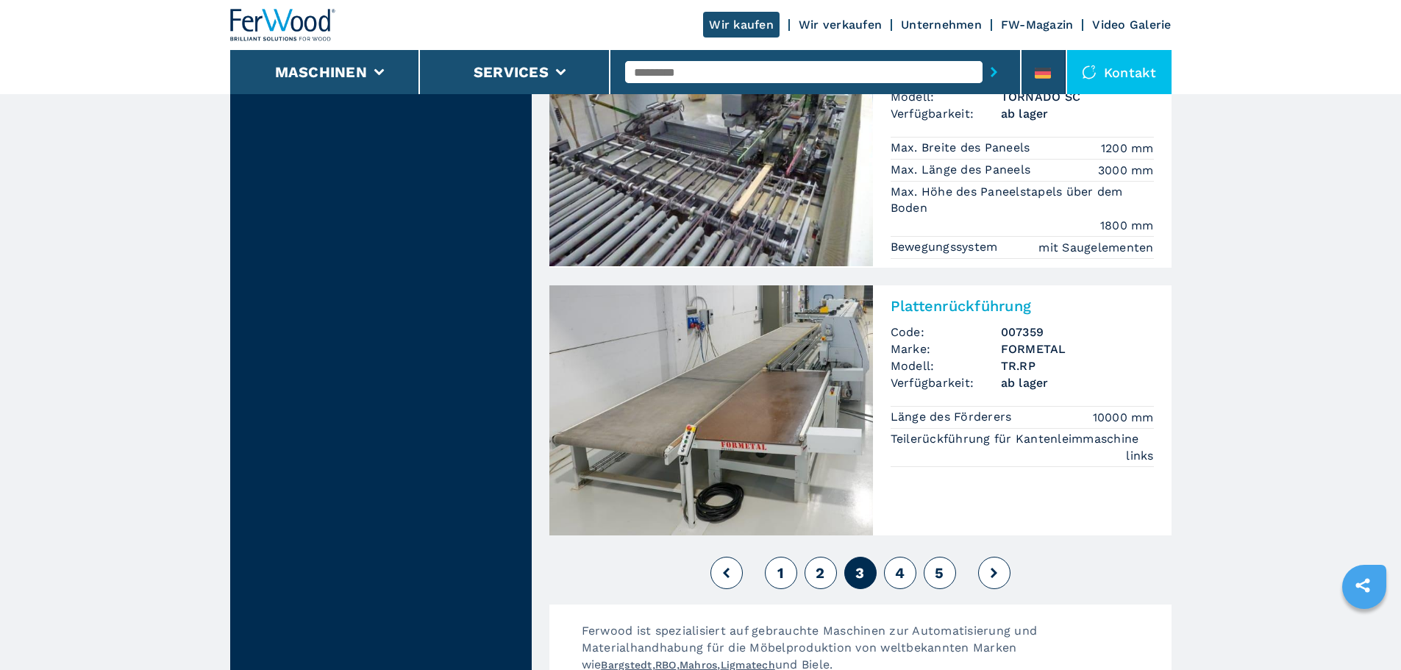
scroll to position [3236, 0]
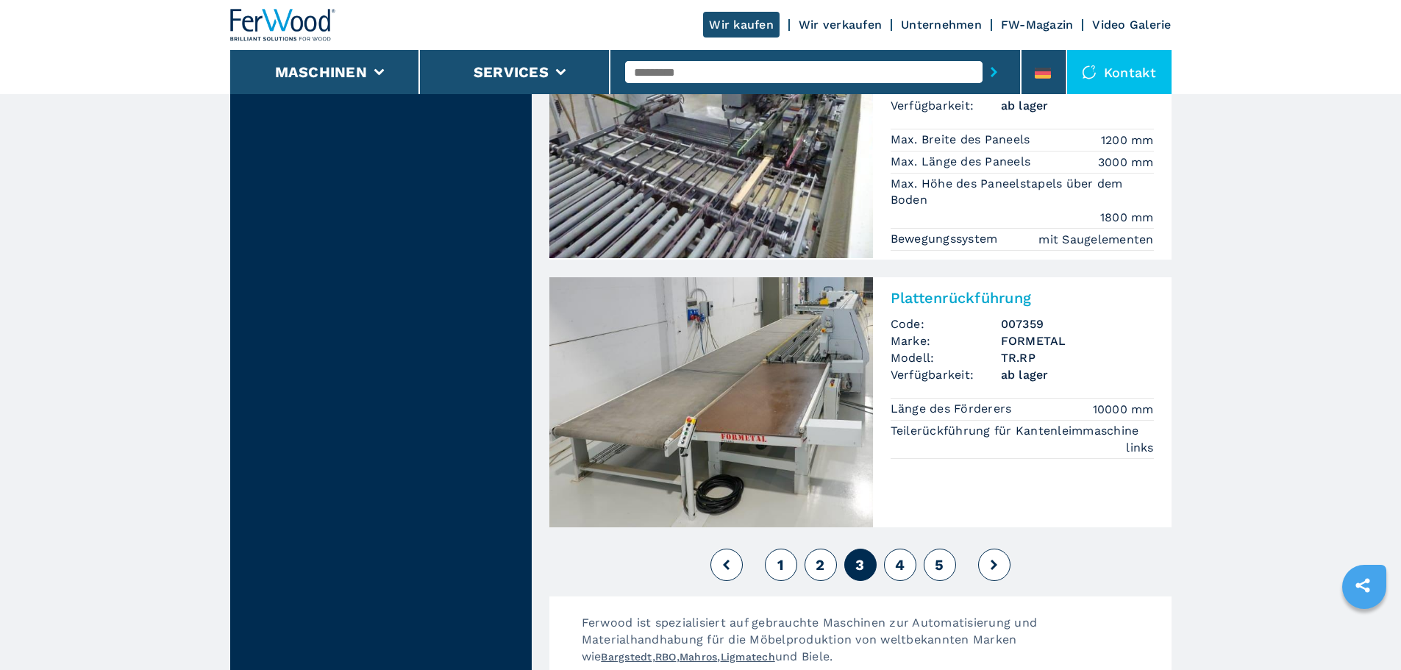
click at [905, 556] on span "4" at bounding box center [900, 565] width 10 height 18
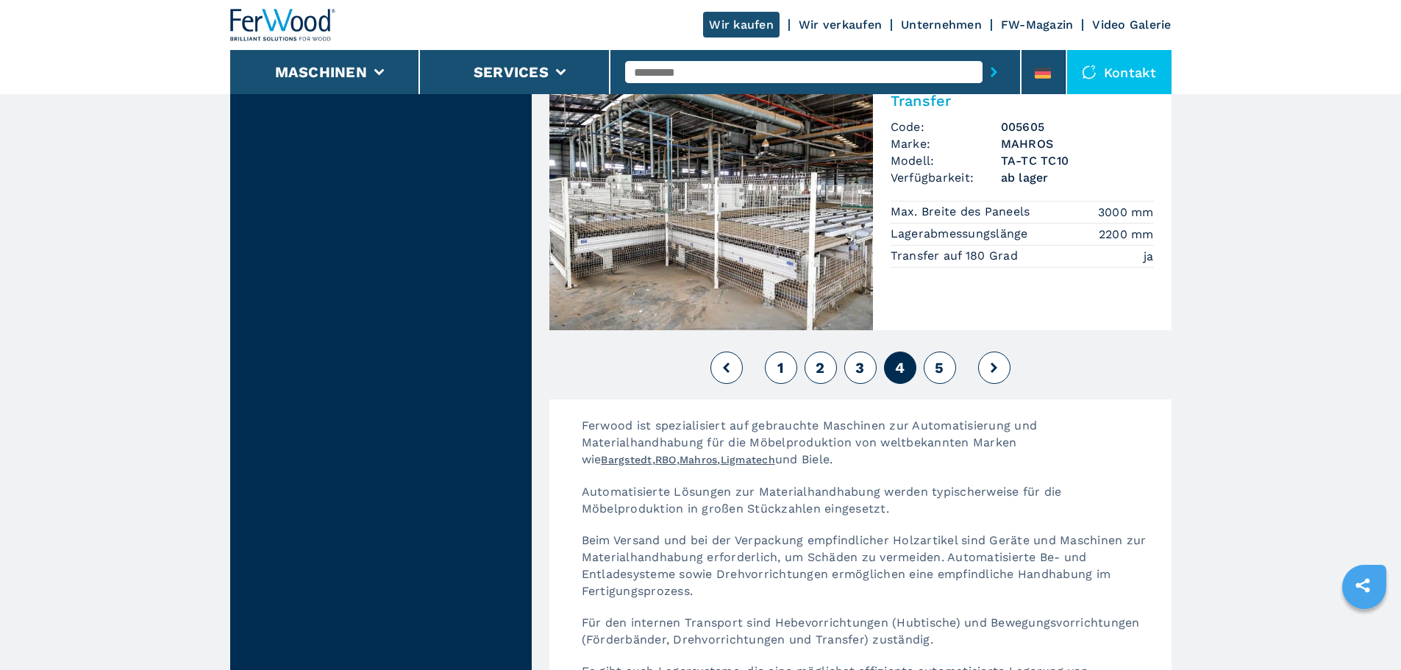
scroll to position [3456, 0]
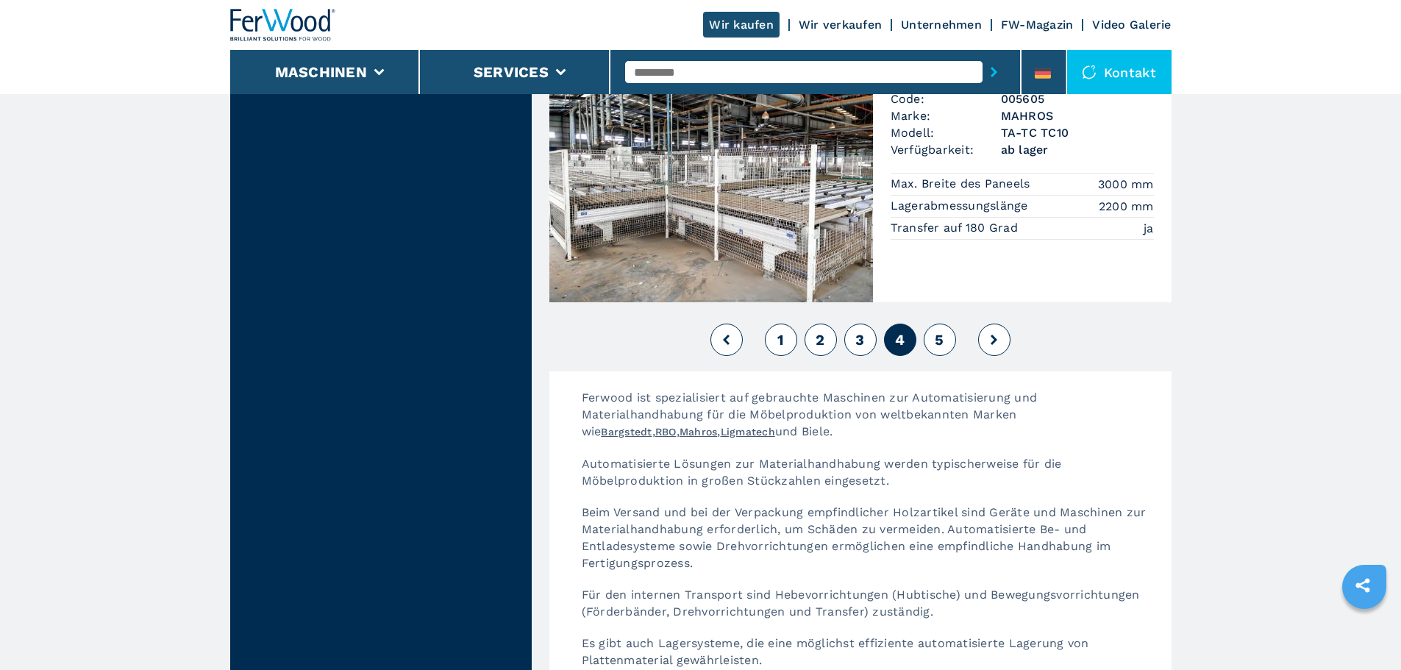
click at [949, 324] on button "5" at bounding box center [940, 340] width 32 height 32
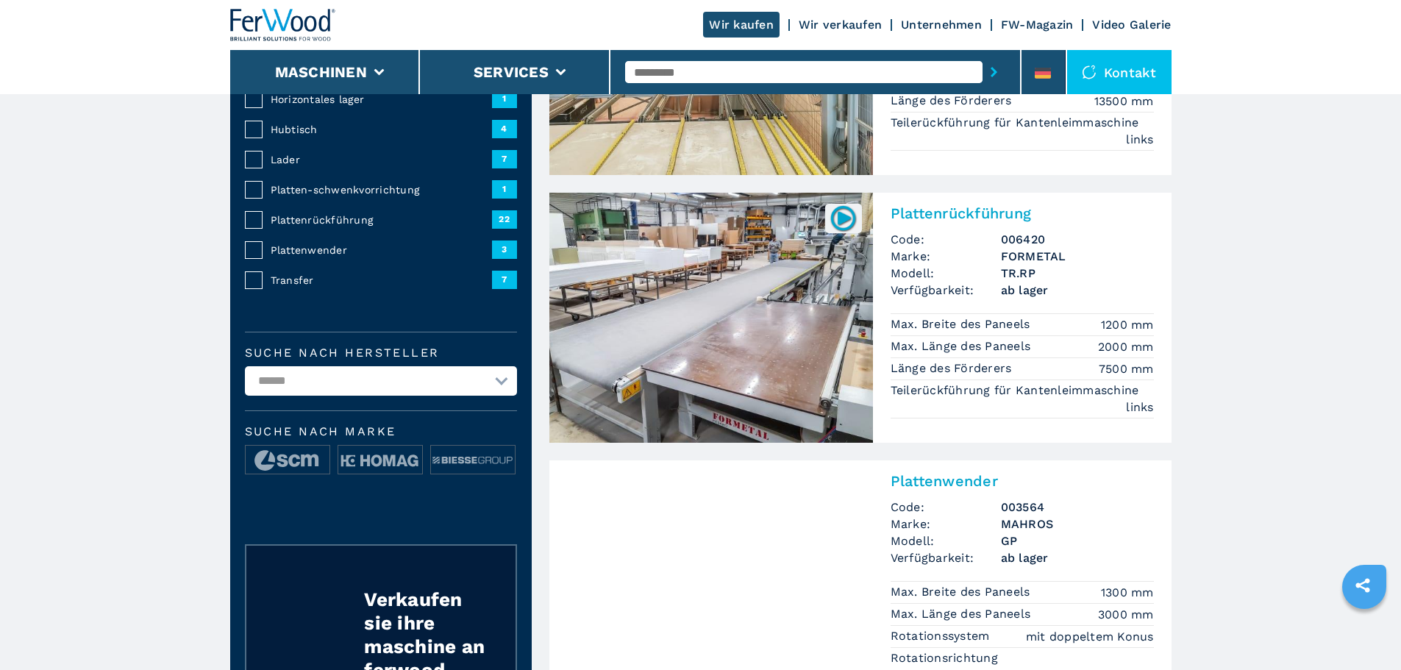
scroll to position [662, 0]
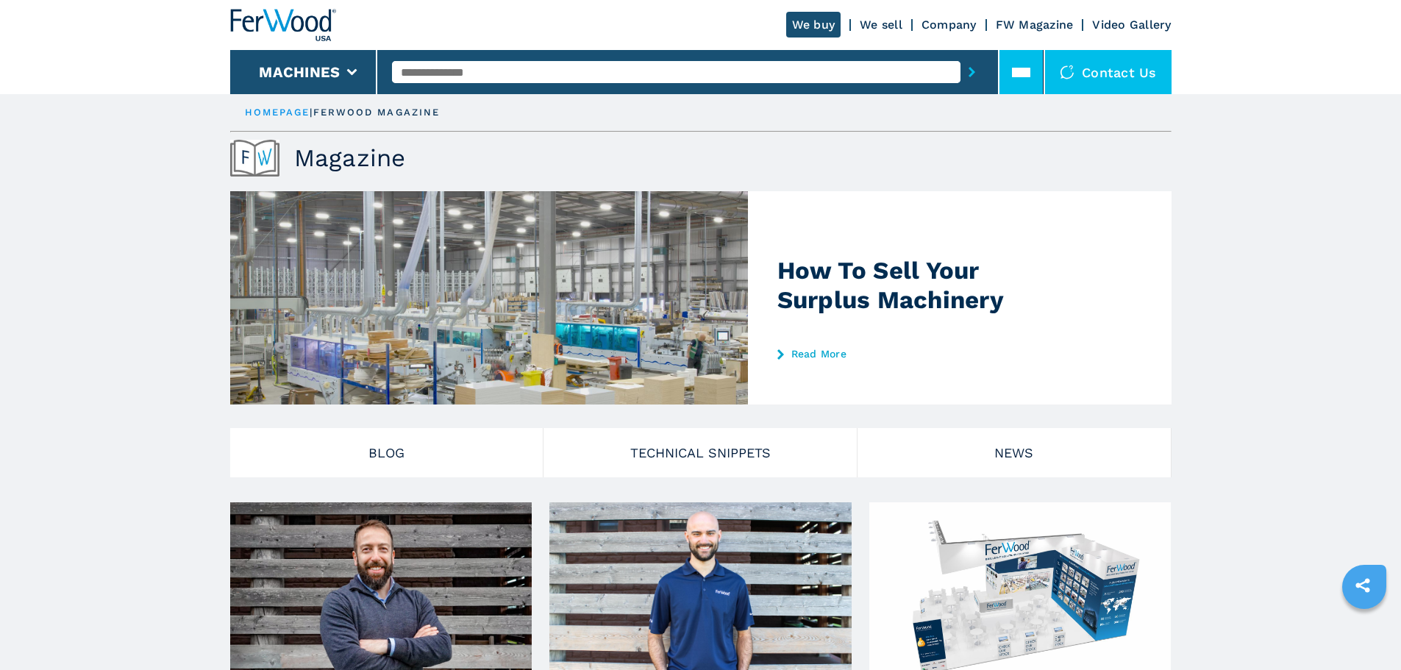
click at [1034, 79] on li at bounding box center [1021, 72] width 44 height 44
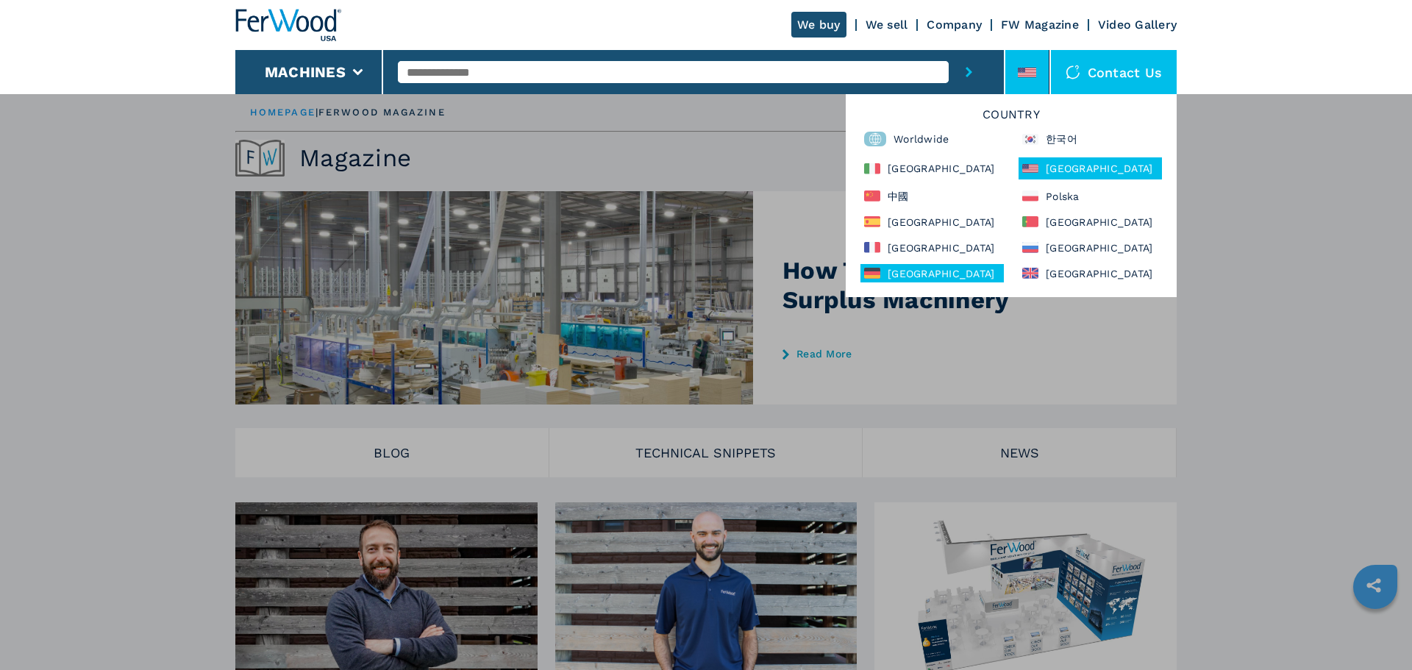
click at [927, 274] on div "Deutschland" at bounding box center [931, 273] width 143 height 18
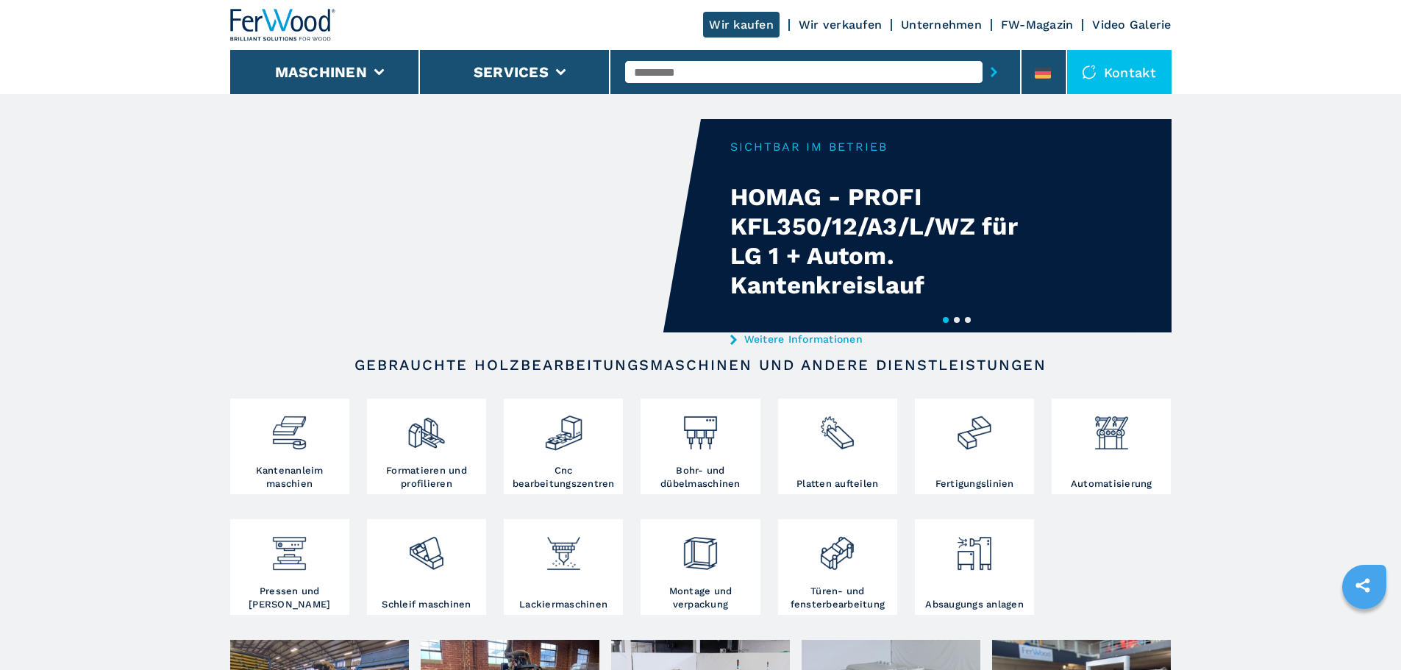
scroll to position [74, 0]
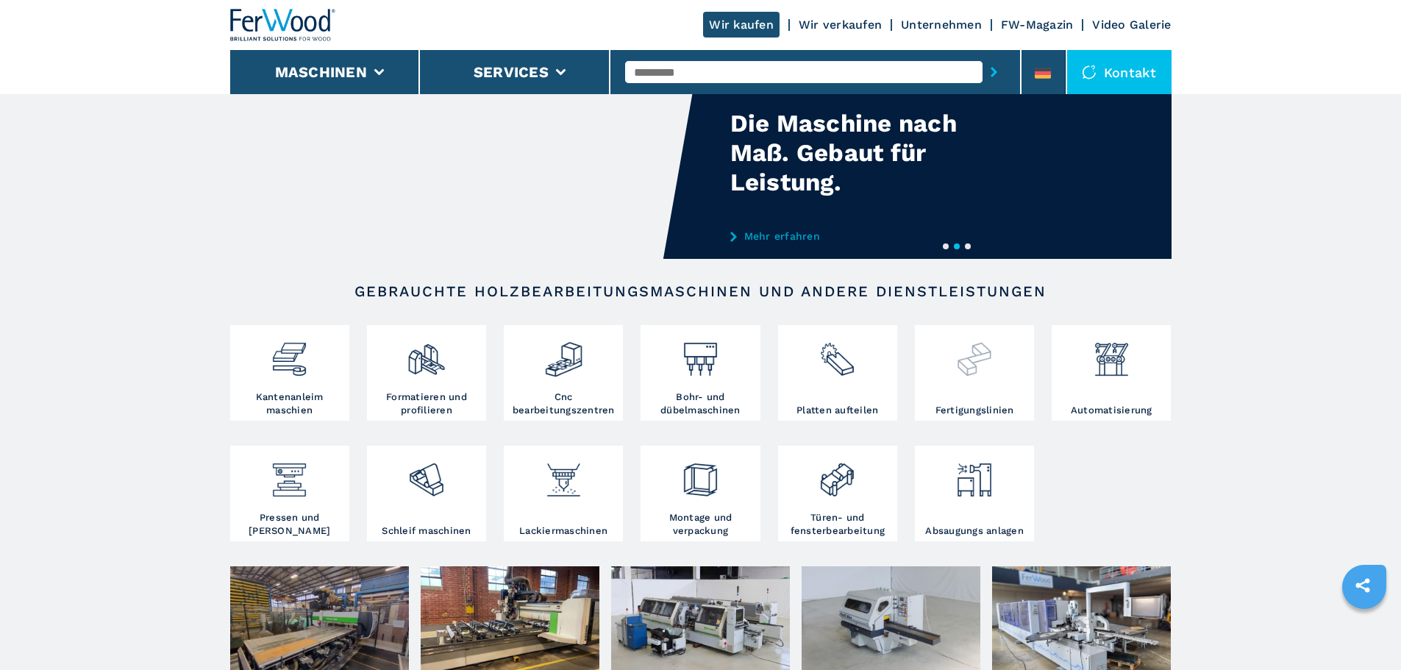
click at [977, 361] on img at bounding box center [974, 354] width 39 height 50
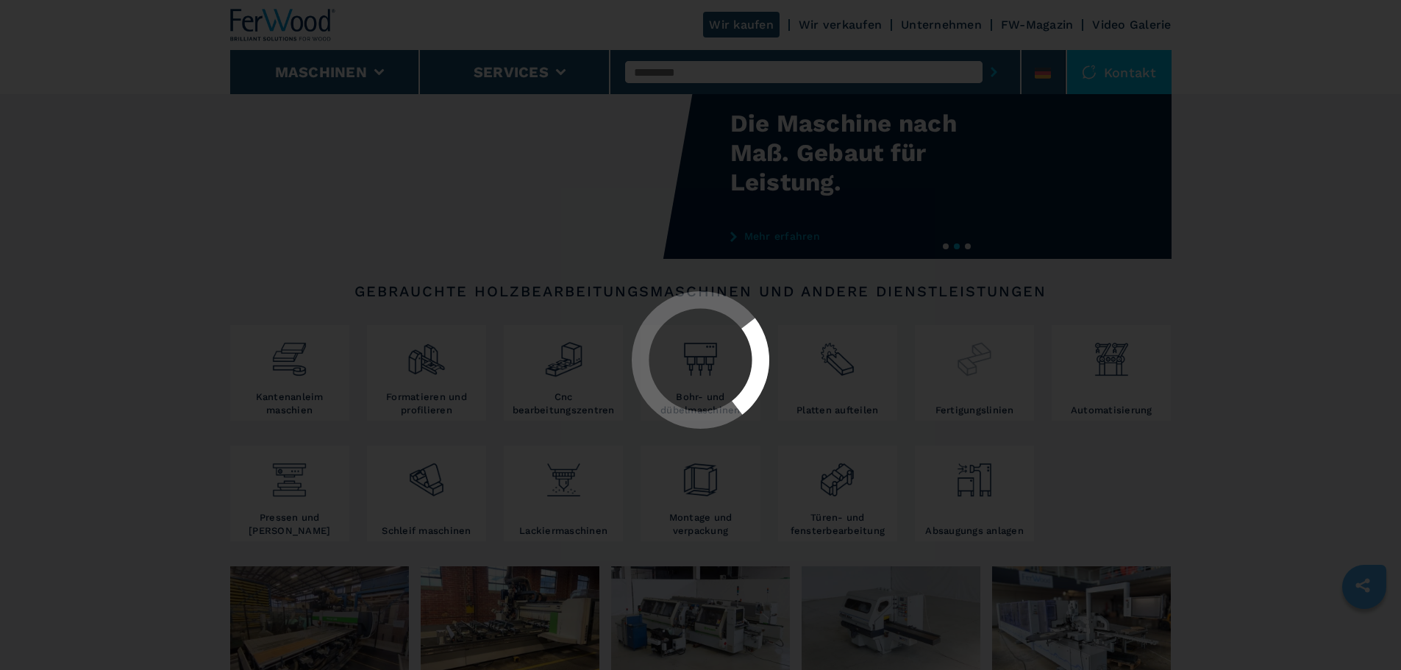
scroll to position [0, 0]
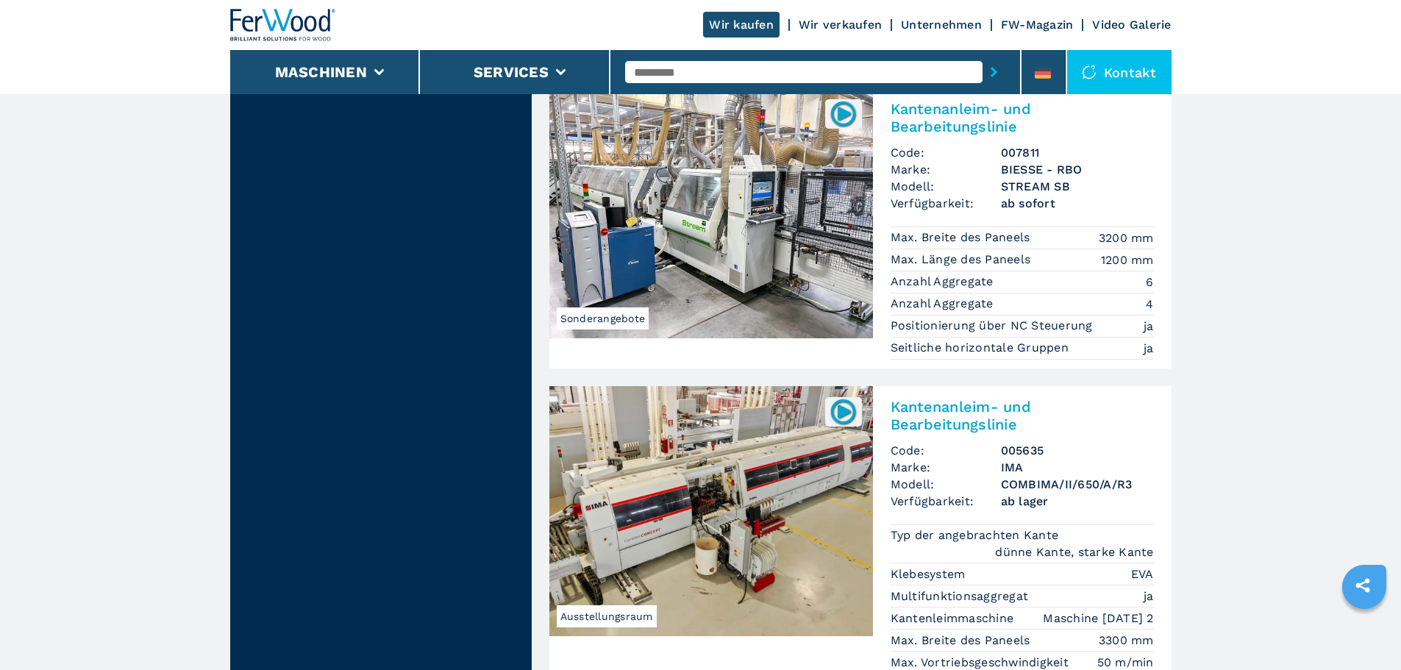
scroll to position [3456, 0]
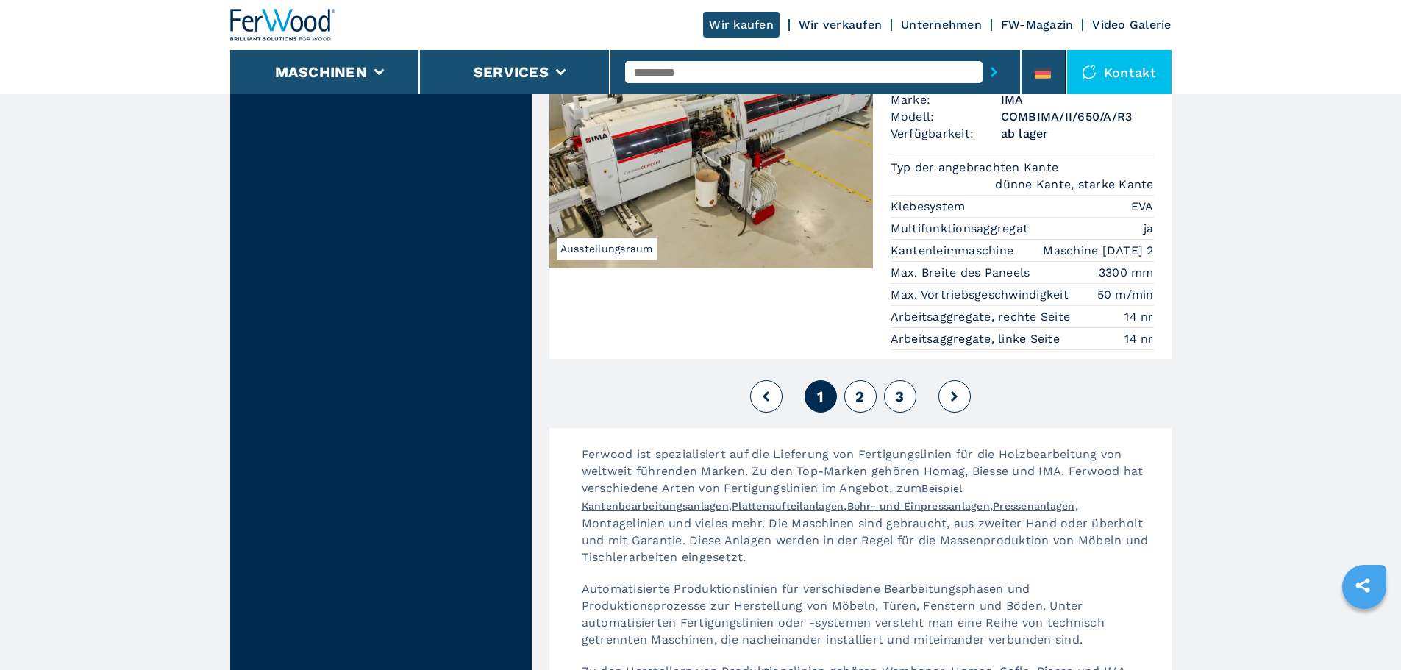
click at [855, 388] on span "2" at bounding box center [859, 397] width 9 height 18
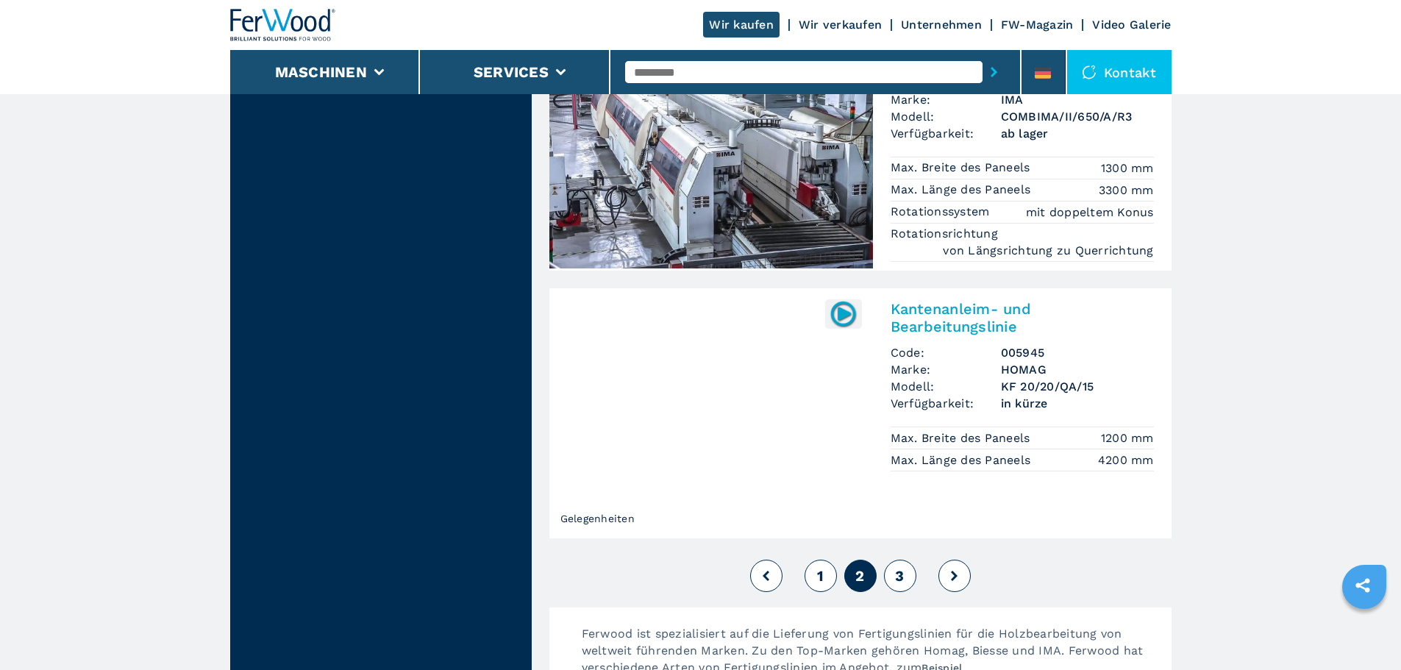
scroll to position [3456, 0]
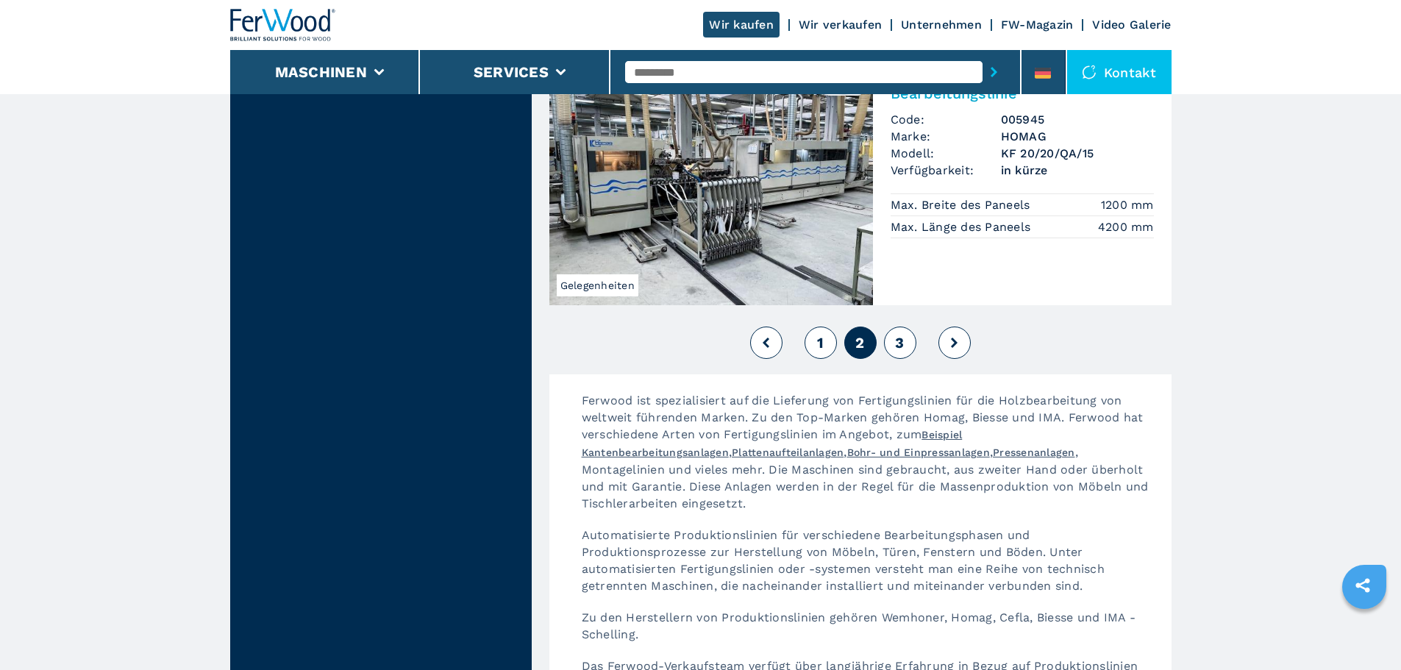
click at [900, 334] on span "3" at bounding box center [899, 343] width 9 height 18
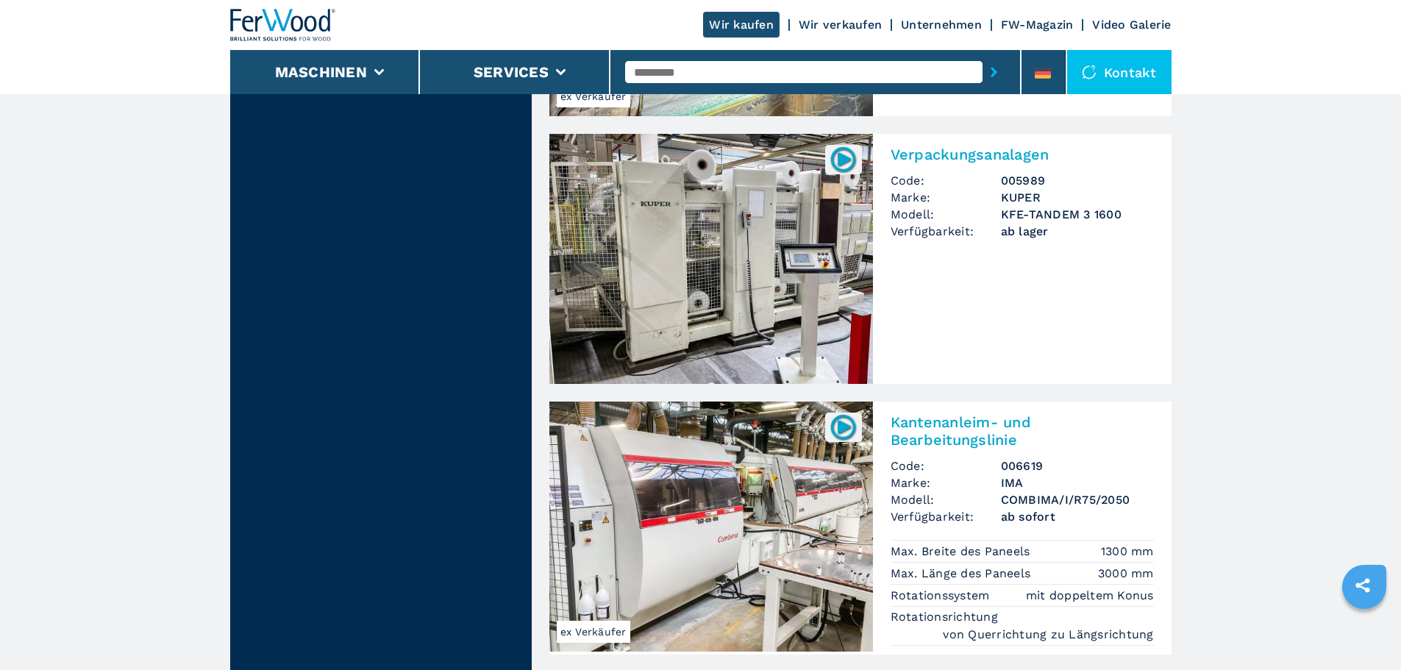
scroll to position [1839, 0]
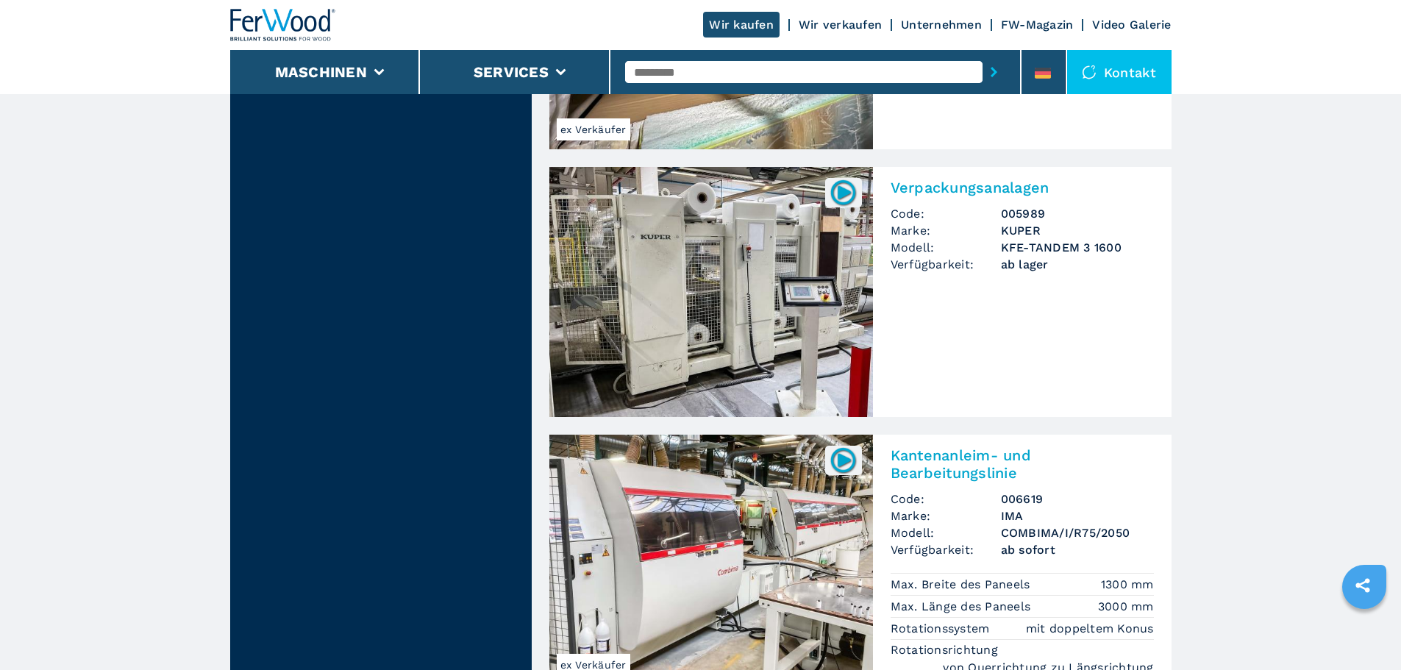
click at [1030, 250] on h3 "KFE-TANDEM 3 1600" at bounding box center [1077, 247] width 153 height 17
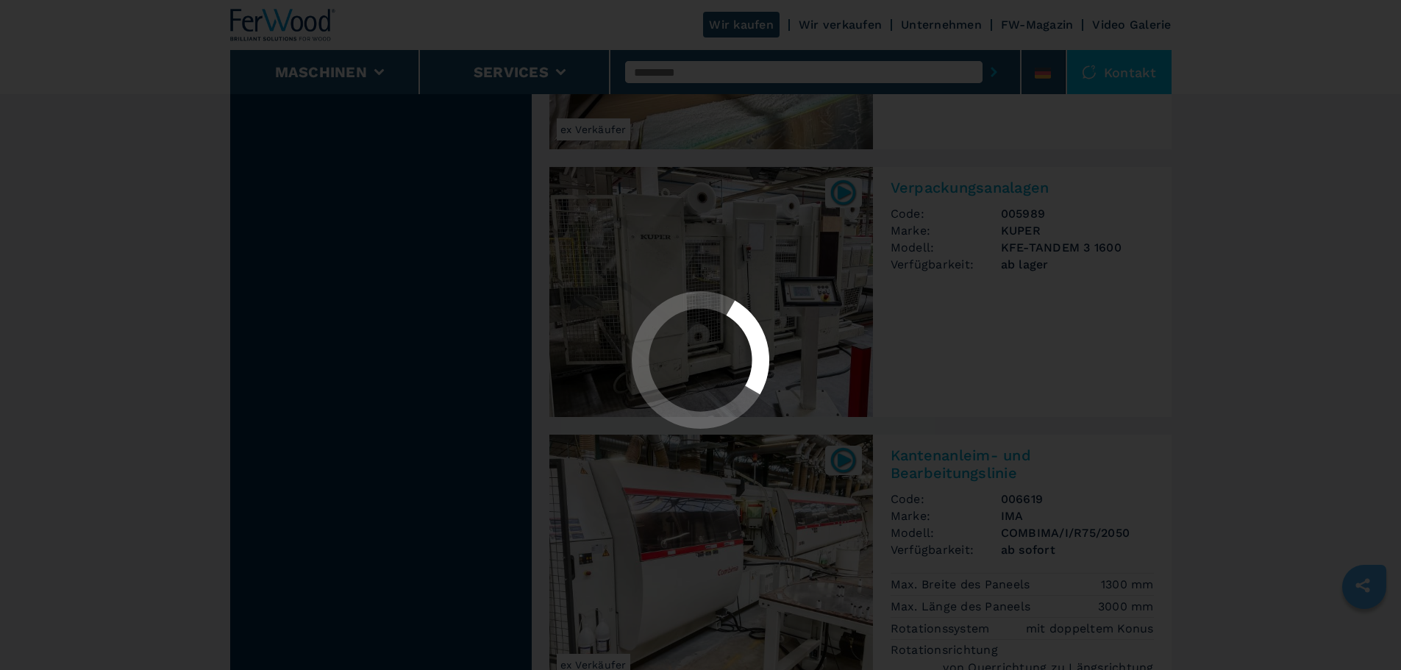
scroll to position [0, 0]
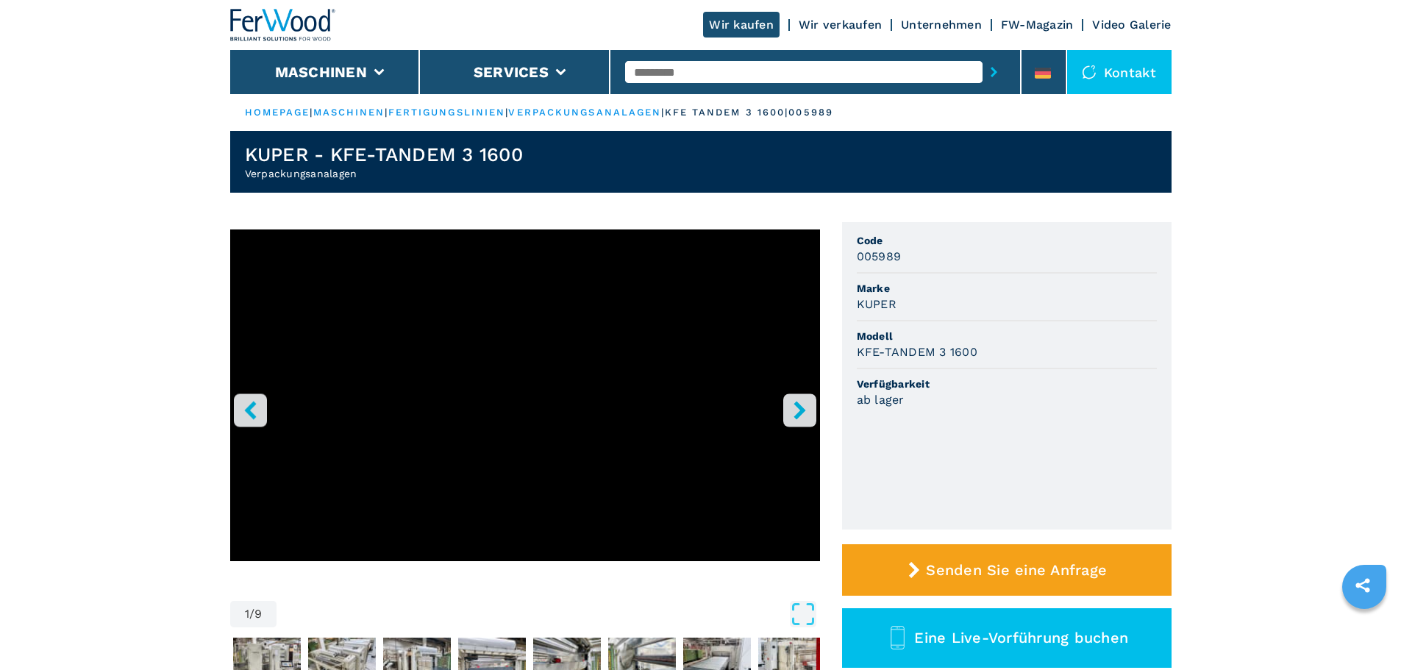
click at [802, 410] on icon "right-button" at bounding box center [800, 410] width 12 height 18
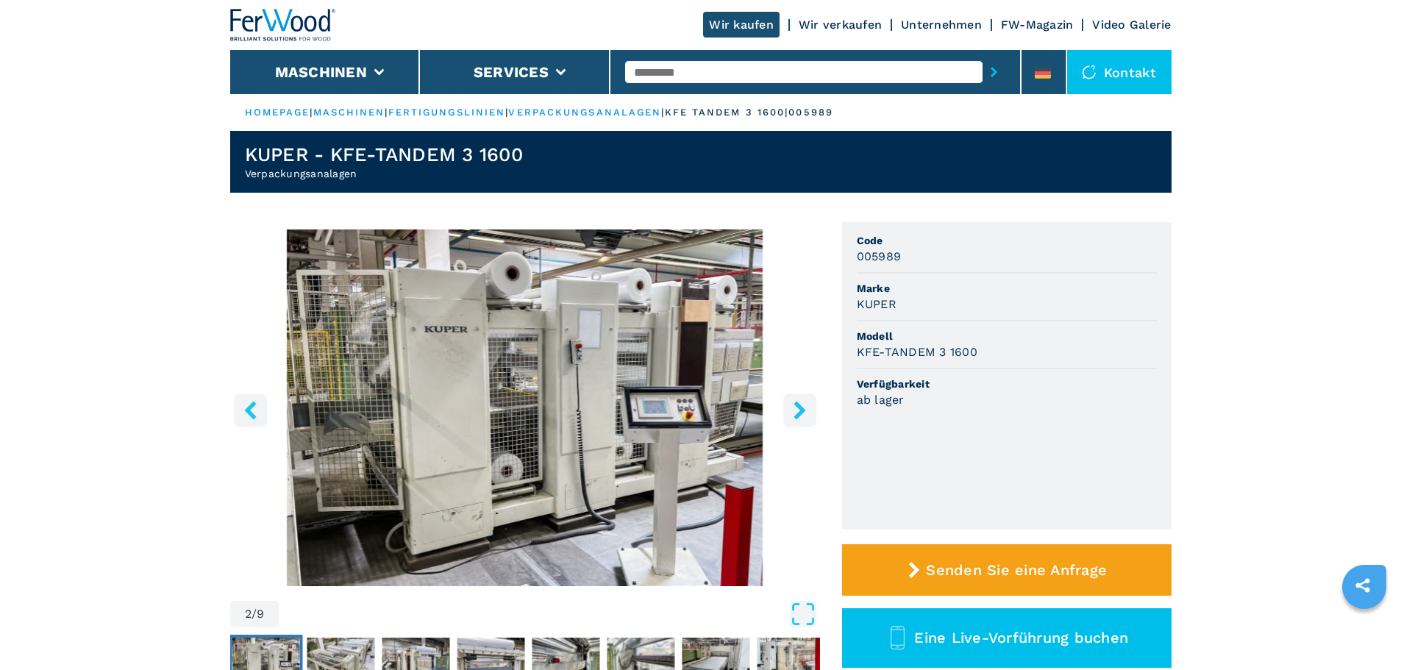
click at [802, 410] on icon "right-button" at bounding box center [800, 410] width 12 height 18
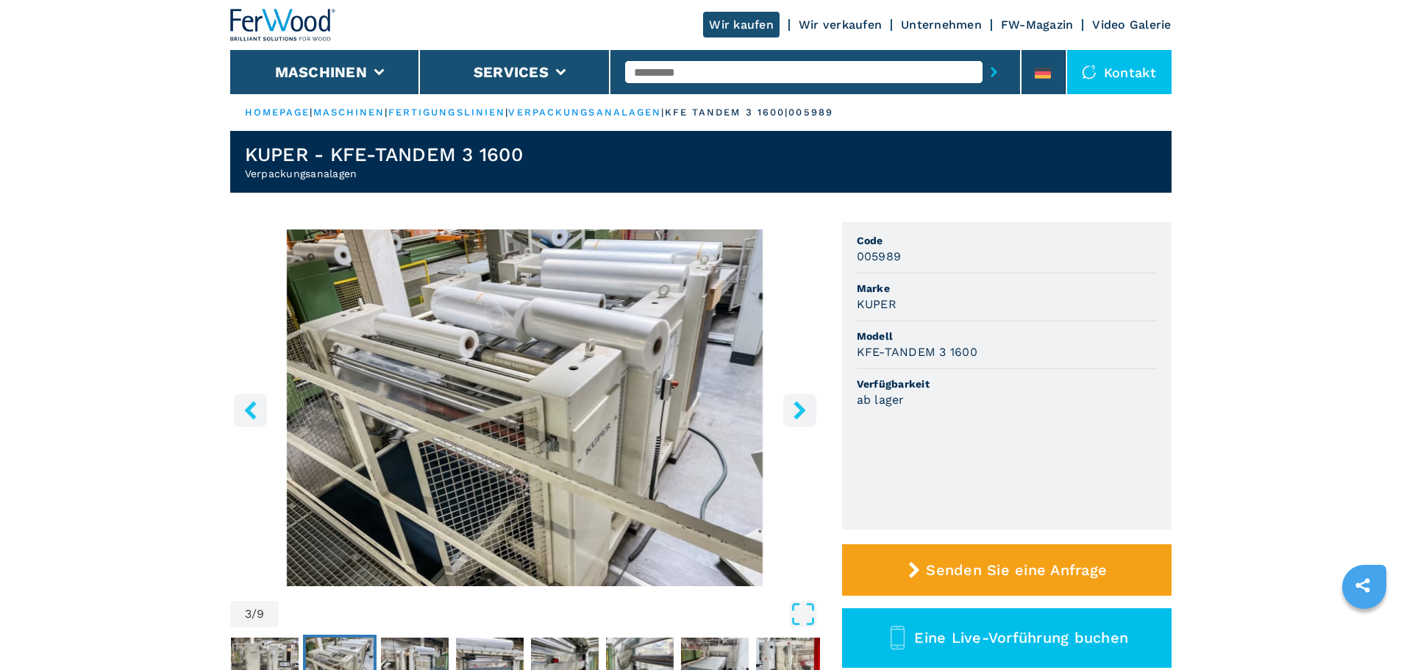
click at [802, 410] on icon "right-button" at bounding box center [800, 410] width 12 height 18
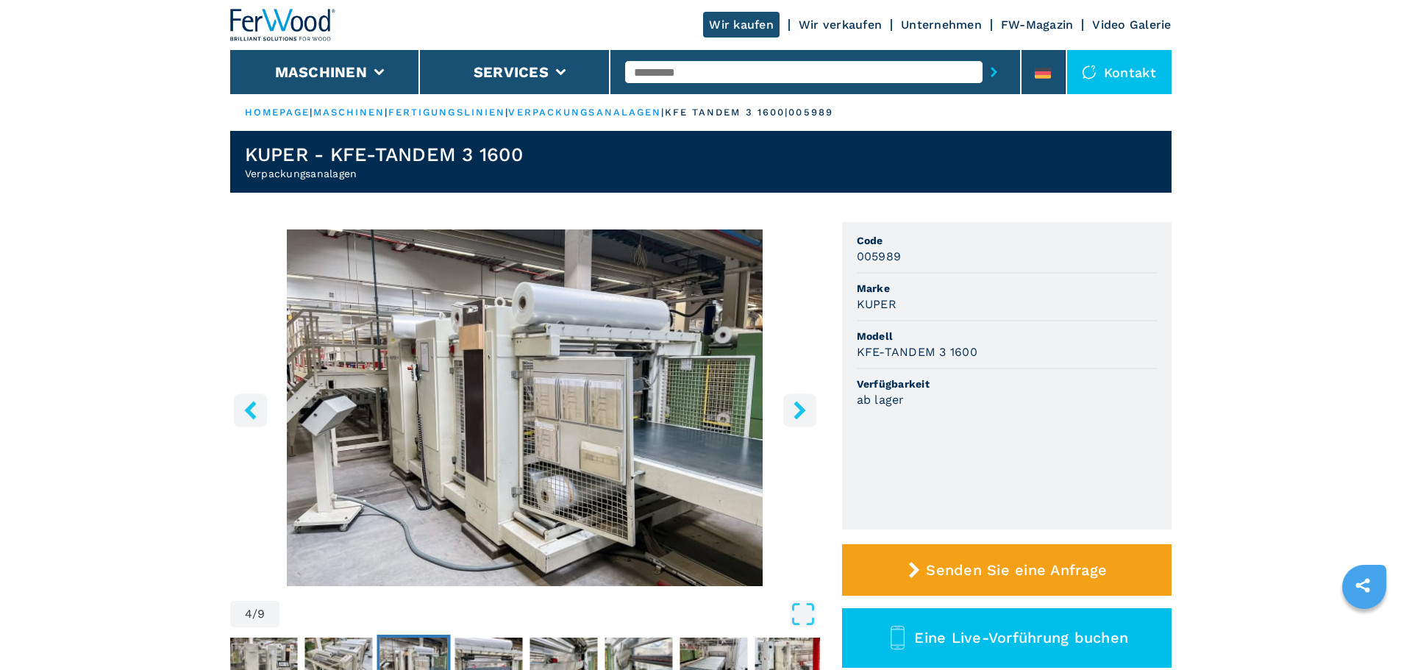
click at [803, 410] on icon "right-button" at bounding box center [800, 410] width 12 height 18
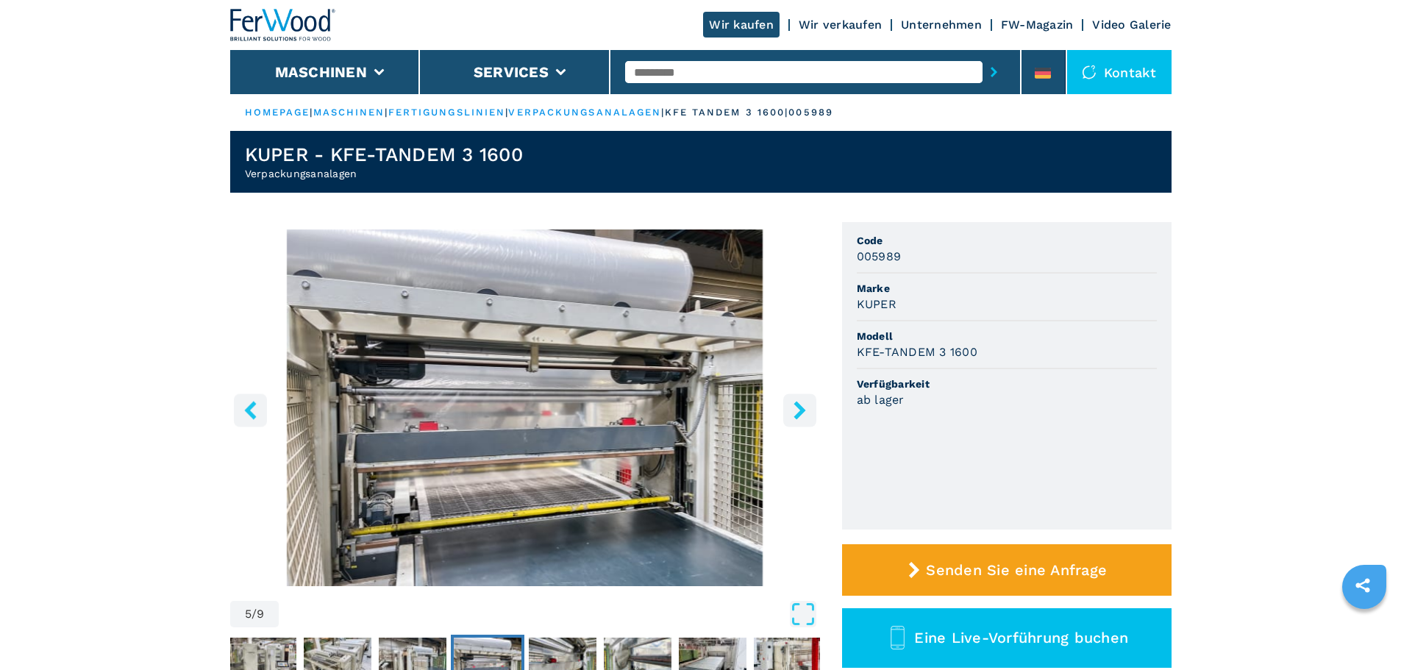
click at [803, 410] on icon "right-button" at bounding box center [800, 410] width 12 height 18
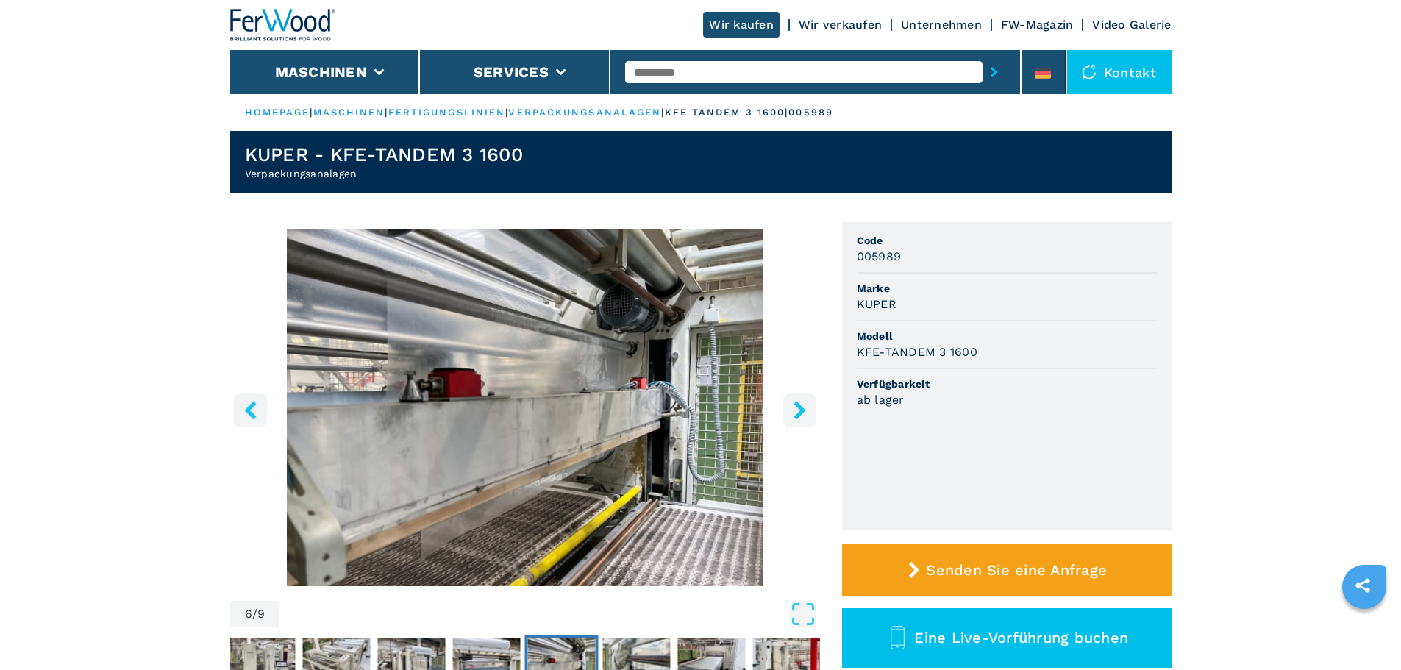
click at [804, 411] on icon "right-button" at bounding box center [800, 410] width 12 height 18
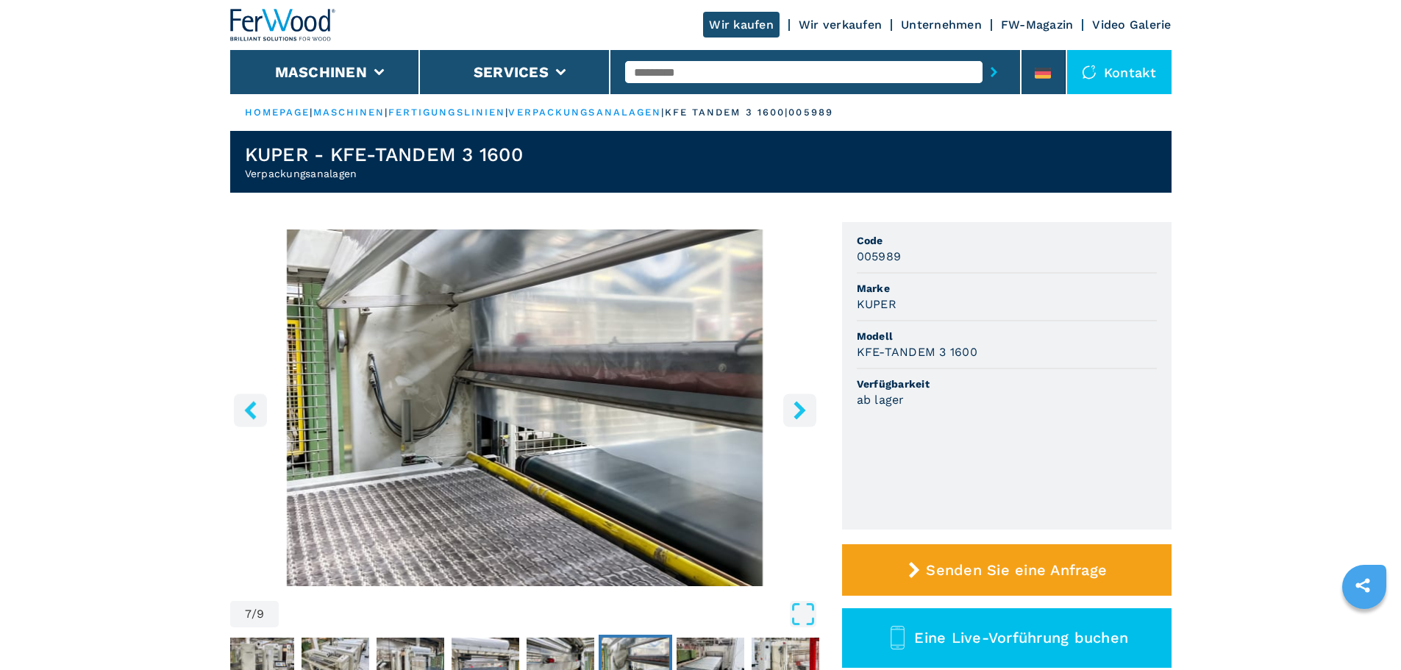
click at [804, 411] on icon "right-button" at bounding box center [800, 410] width 12 height 18
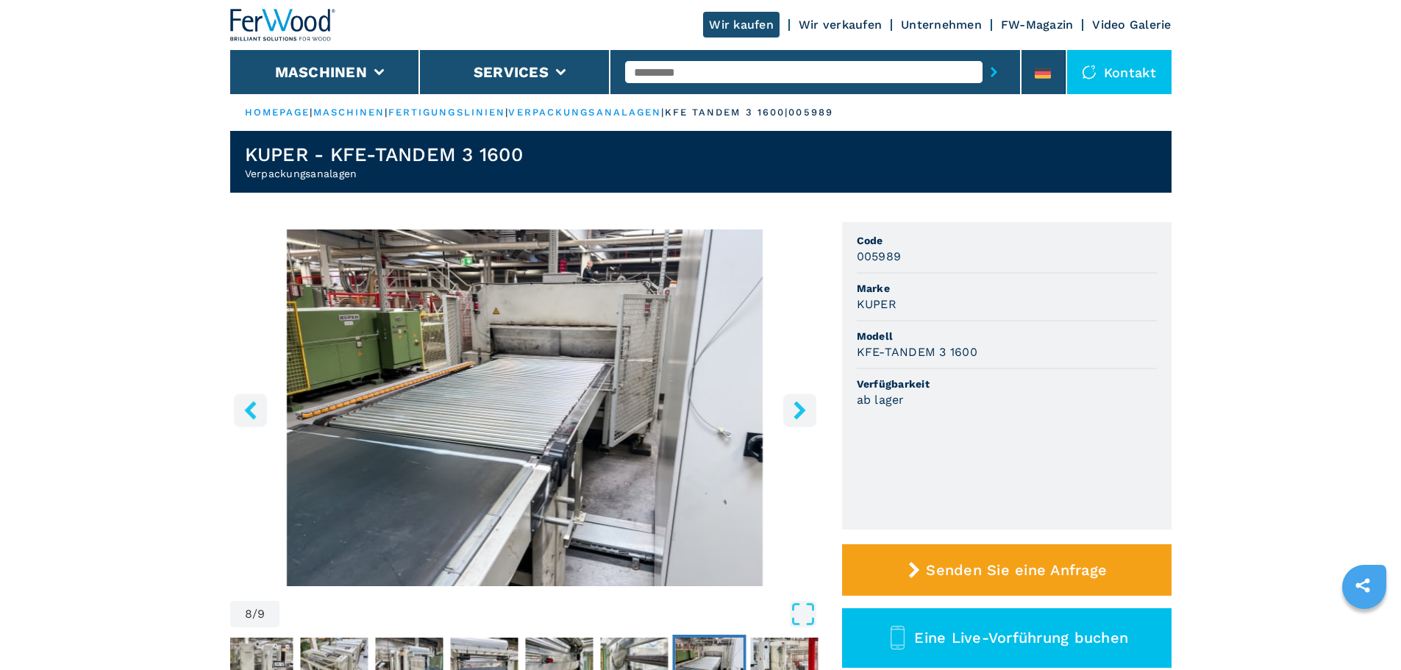
click at [804, 412] on icon "right-button" at bounding box center [800, 410] width 18 height 18
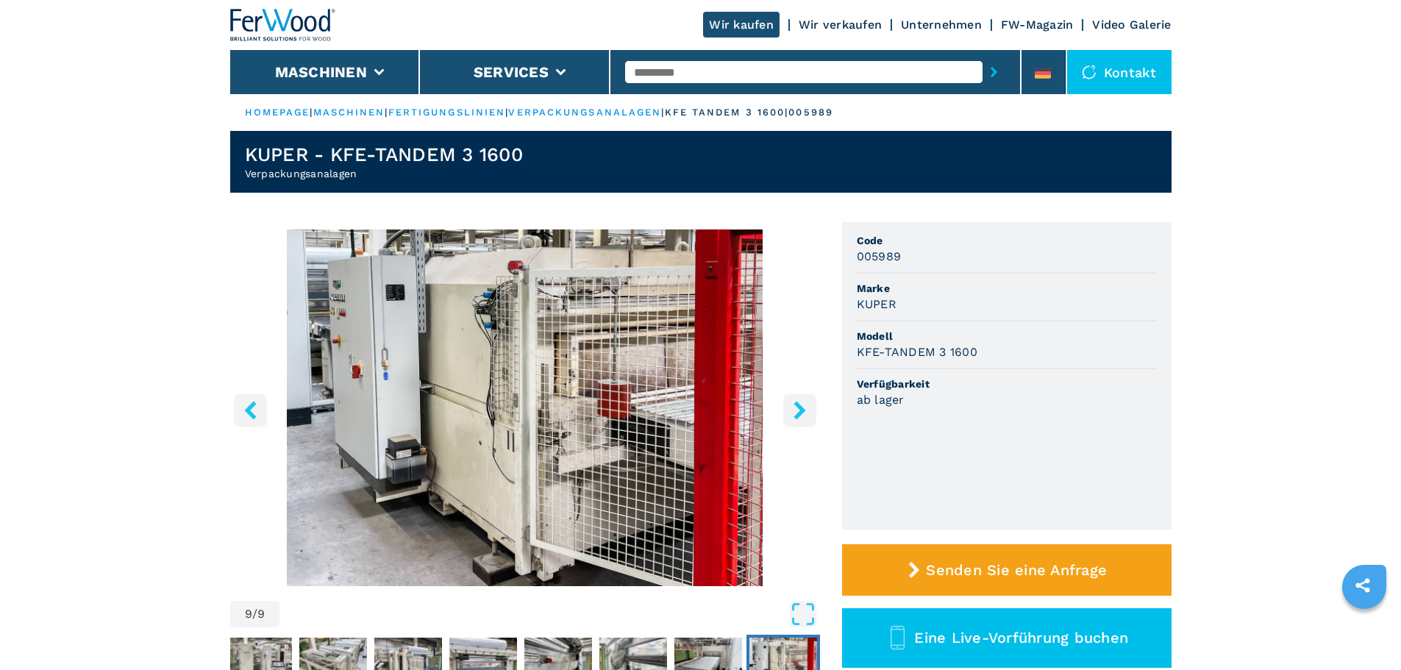
click at [805, 412] on icon "right-button" at bounding box center [800, 410] width 18 height 18
